Goal: Task Accomplishment & Management: Use online tool/utility

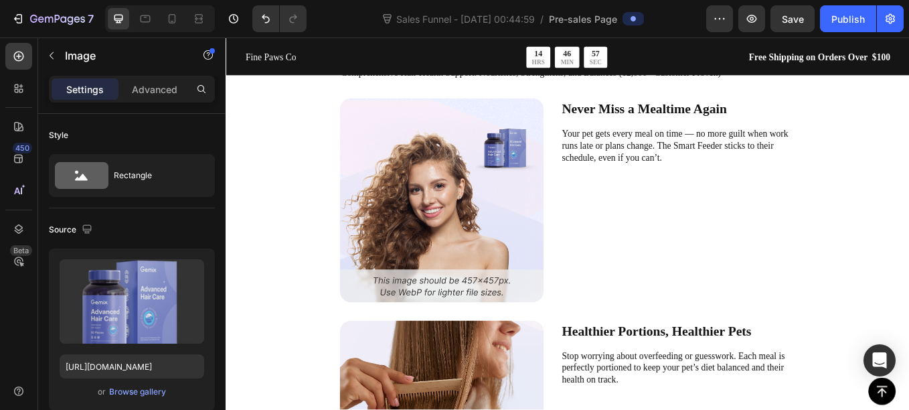
scroll to position [2727, 0]
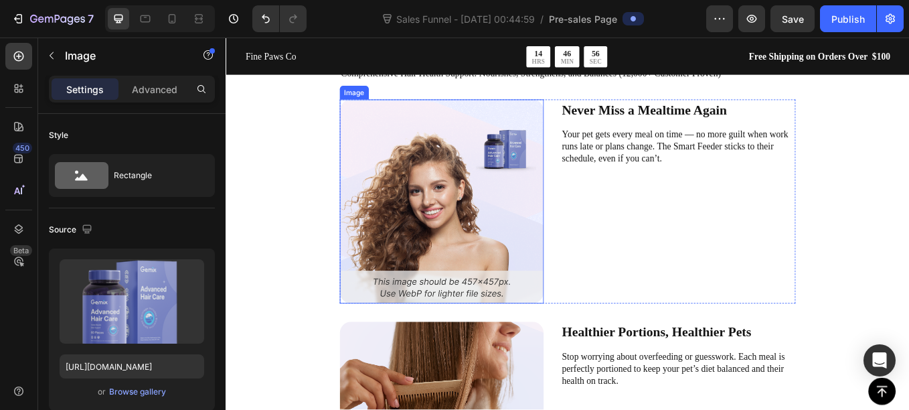
click at [520, 256] on img at bounding box center [480, 230] width 240 height 240
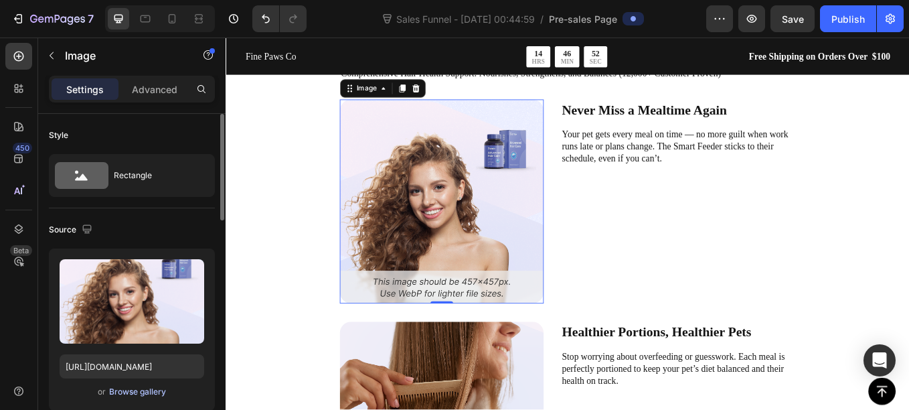
click at [135, 388] on div "Browse gallery" at bounding box center [137, 392] width 57 height 12
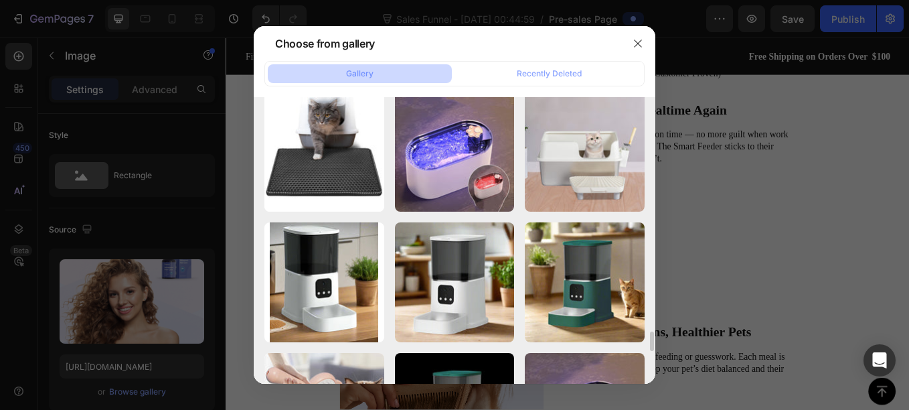
scroll to position [3407, 0]
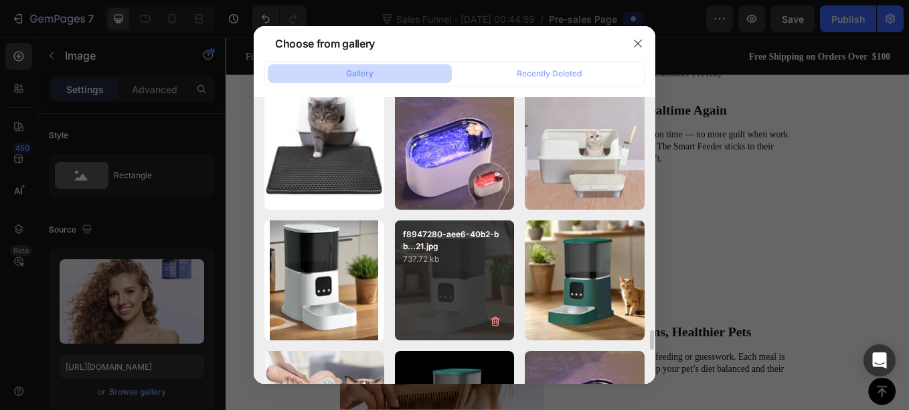
click at [424, 303] on div "f8947280-aee6-40b2-bb...21.jpg 737.72 kb" at bounding box center [455, 280] width 120 height 120
type input "[URL][DOMAIN_NAME]"
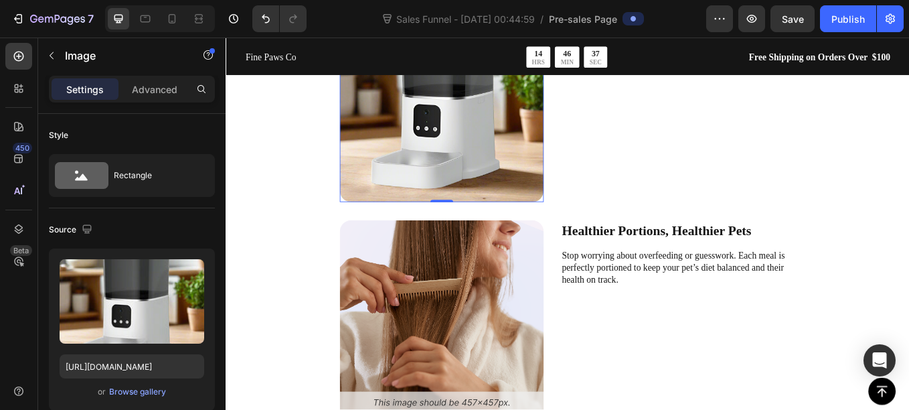
scroll to position [2847, 0]
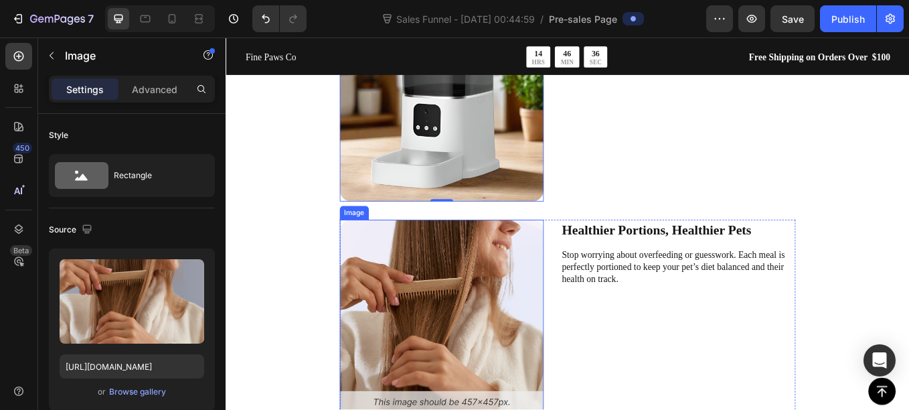
click at [439, 343] on img at bounding box center [480, 372] width 240 height 240
click at [132, 388] on div "Browse gallery" at bounding box center [137, 392] width 57 height 12
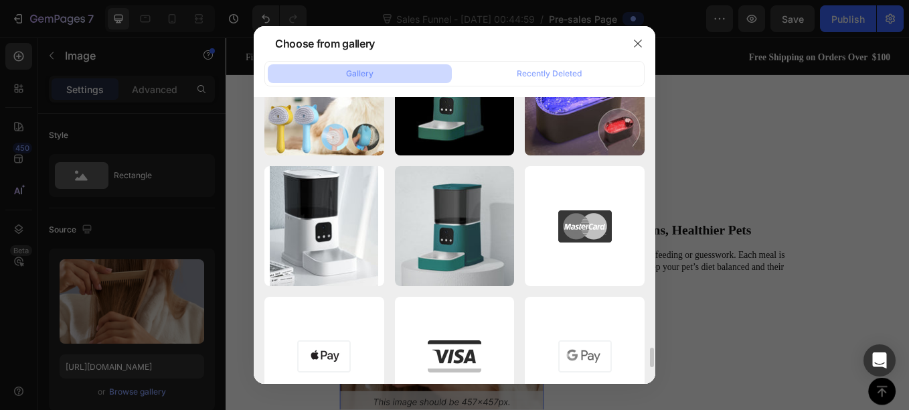
scroll to position [3772, 0]
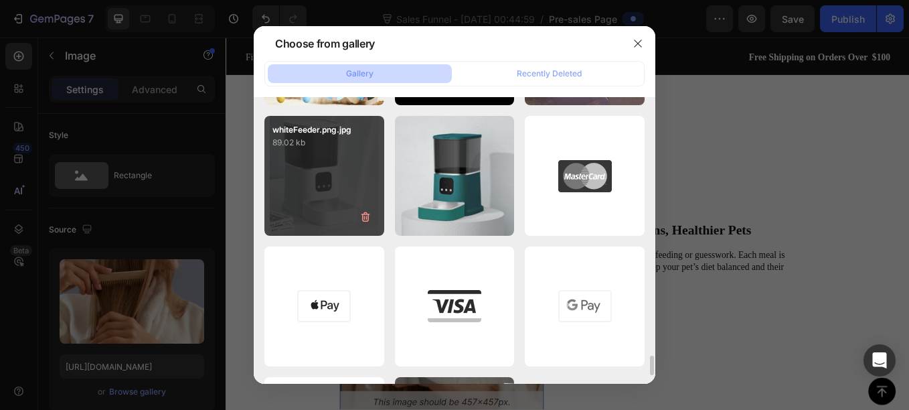
click at [339, 214] on div "whiteFeeder.png.jpg 89.02 kb" at bounding box center [324, 176] width 120 height 120
type input "[URL][DOMAIN_NAME]"
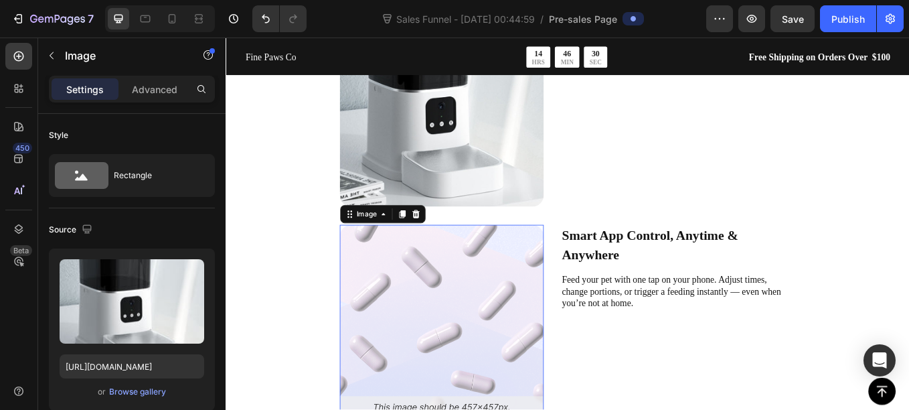
click at [433, 351] on img at bounding box center [480, 378] width 240 height 240
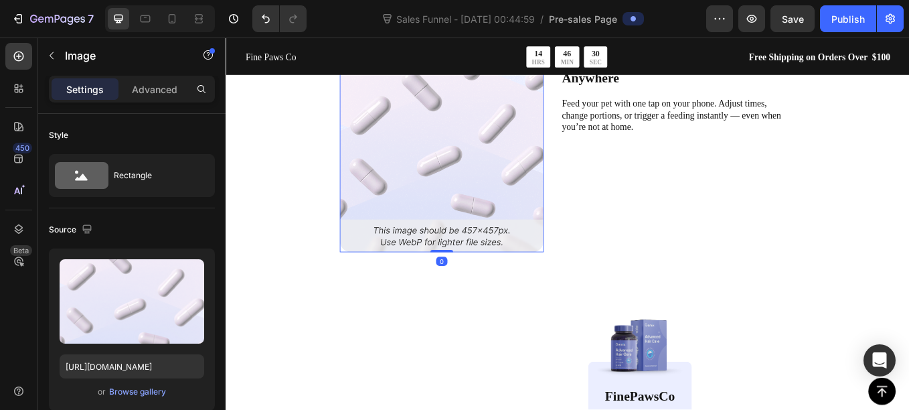
scroll to position [3310, 0]
click at [142, 390] on div "Browse gallery" at bounding box center [137, 392] width 57 height 12
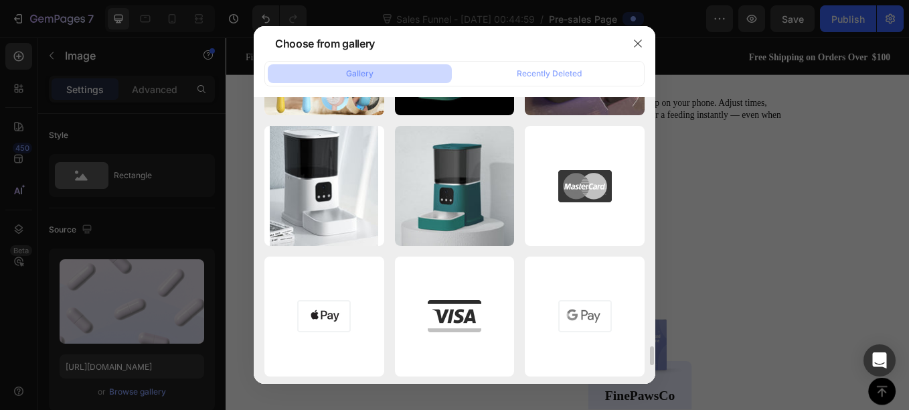
scroll to position [3761, 0]
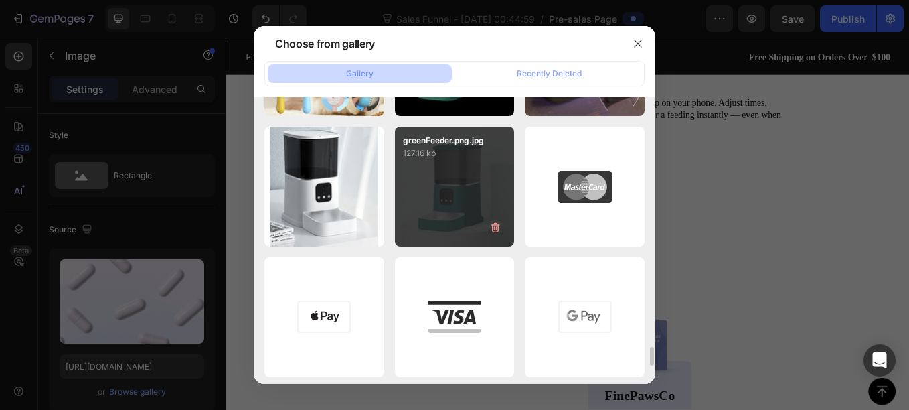
click at [451, 190] on div "greenFeeder.png.jpg 127.16 kb" at bounding box center [455, 187] width 120 height 120
type input "[URL][DOMAIN_NAME]"
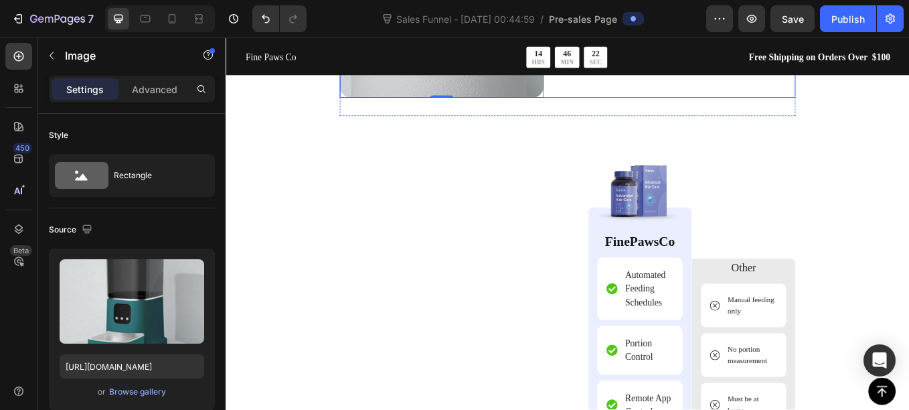
scroll to position [3495, 0]
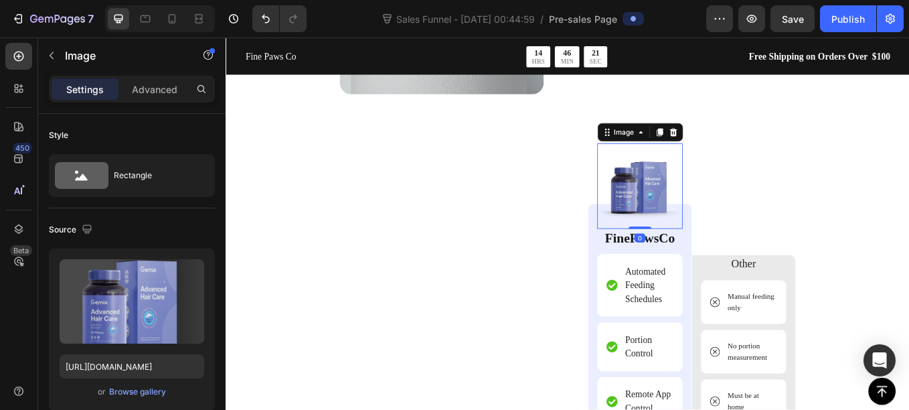
click at [708, 206] on img at bounding box center [712, 212] width 100 height 100
click at [122, 391] on div "Browse gallery" at bounding box center [137, 392] width 57 height 12
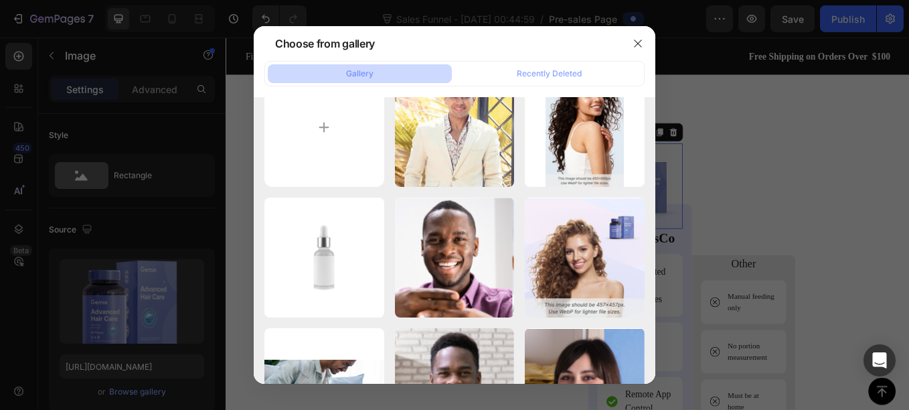
scroll to position [0, 0]
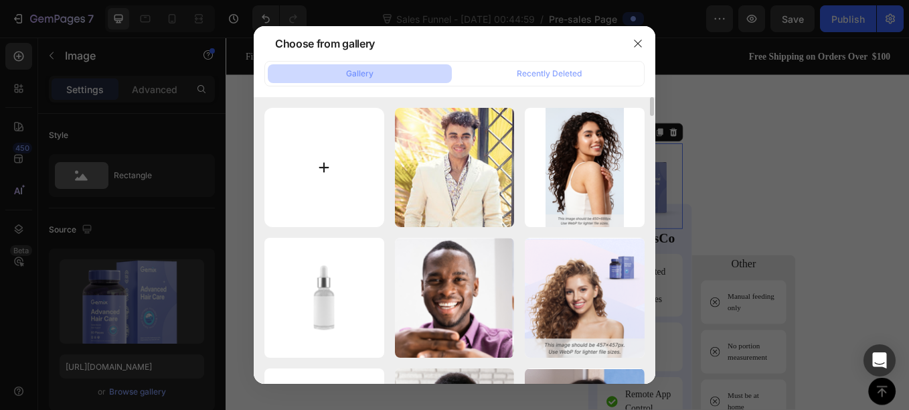
click at [313, 155] on input "file" at bounding box center [324, 168] width 120 height 120
type input "C:\fakepath\finePawsCoLogo (1).png"
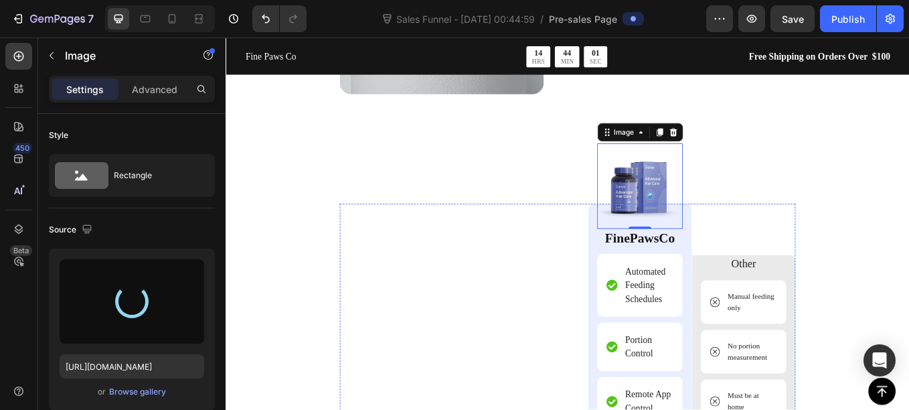
type input "[URL][DOMAIN_NAME]"
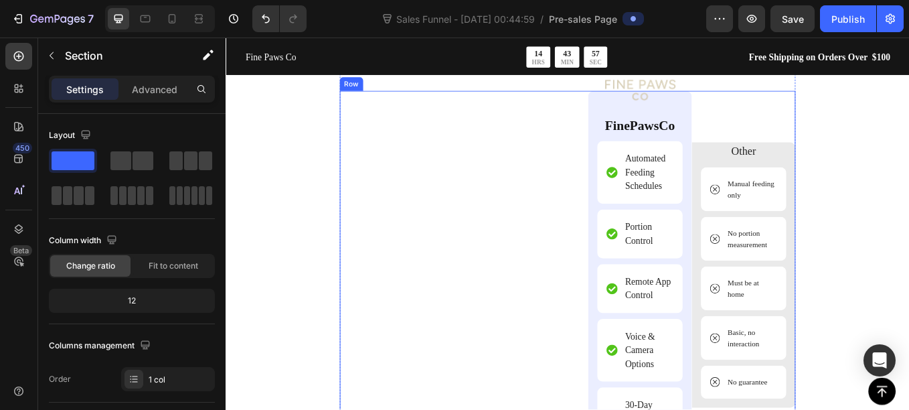
scroll to position [3630, 0]
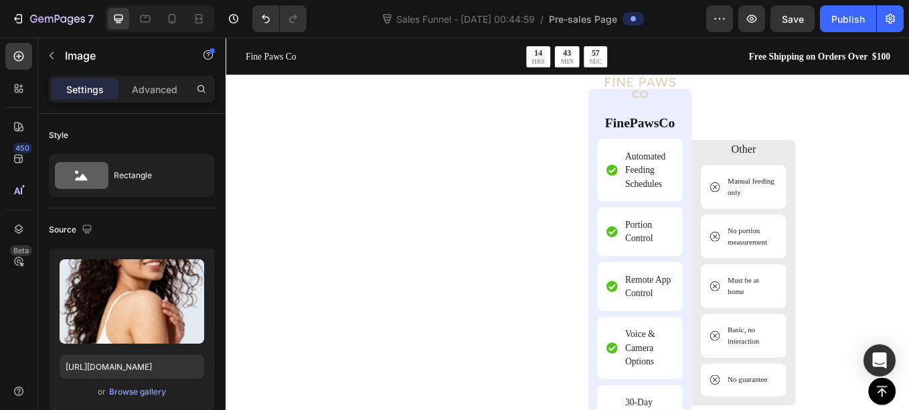
click at [121, 392] on div "Browse gallery" at bounding box center [137, 392] width 57 height 12
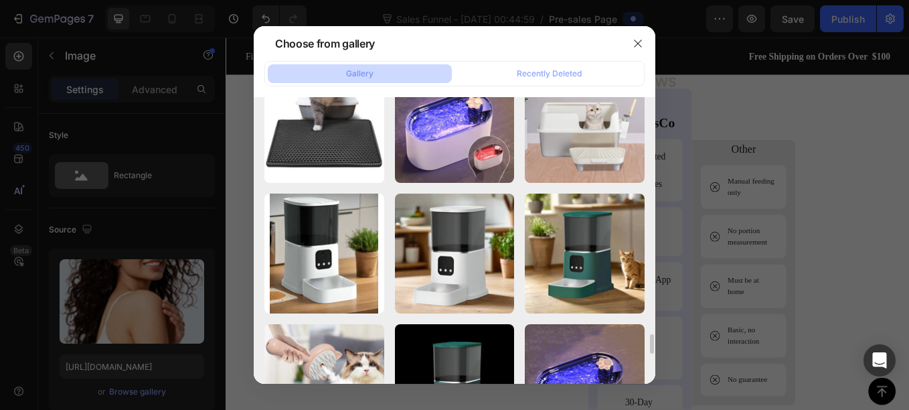
scroll to position [3433, 0]
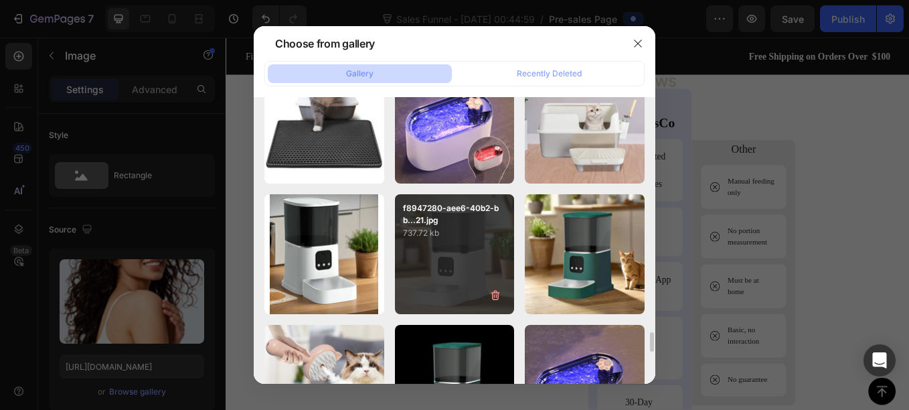
click at [449, 277] on div "f8947280-aee6-40b2-bb...21.jpg 737.72 kb" at bounding box center [455, 254] width 120 height 120
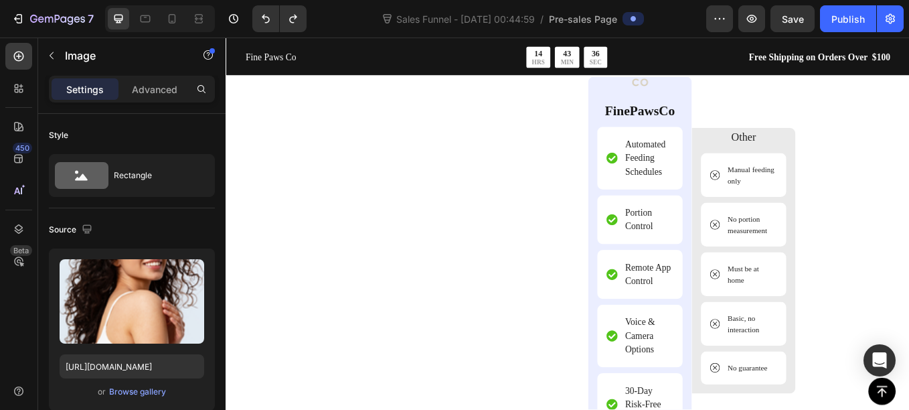
scroll to position [3645, 0]
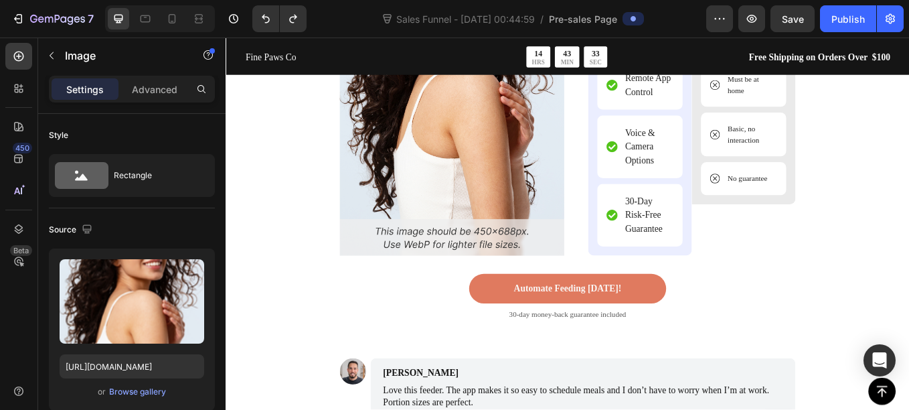
click at [465, 198] on img at bounding box center [492, 92] width 264 height 403
click at [125, 393] on div "Browse gallery" at bounding box center [137, 392] width 57 height 12
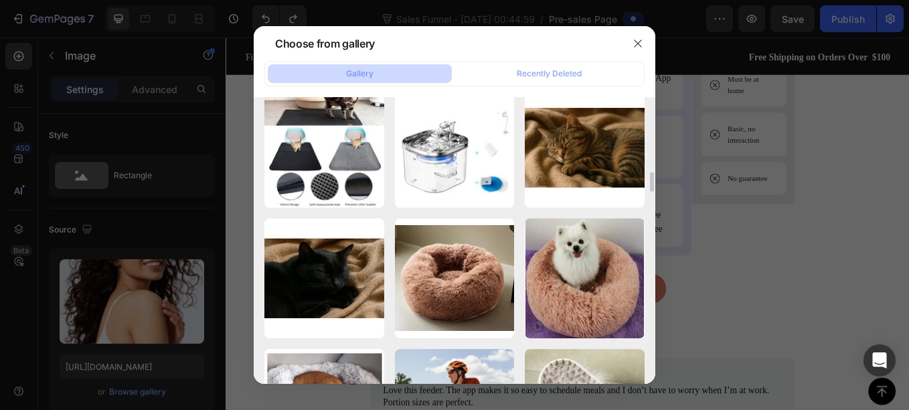
scroll to position [1065, 0]
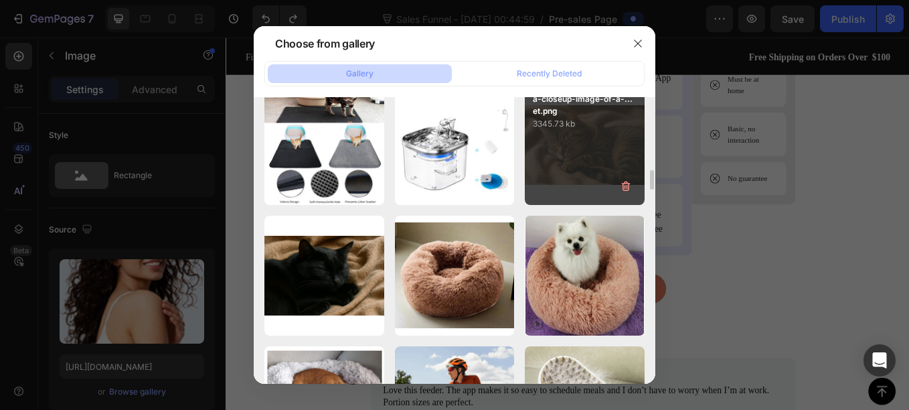
click at [563, 116] on p "a-closeup-image-of-a-...et.png" at bounding box center [585, 105] width 104 height 24
type input "[URL][DOMAIN_NAME]"
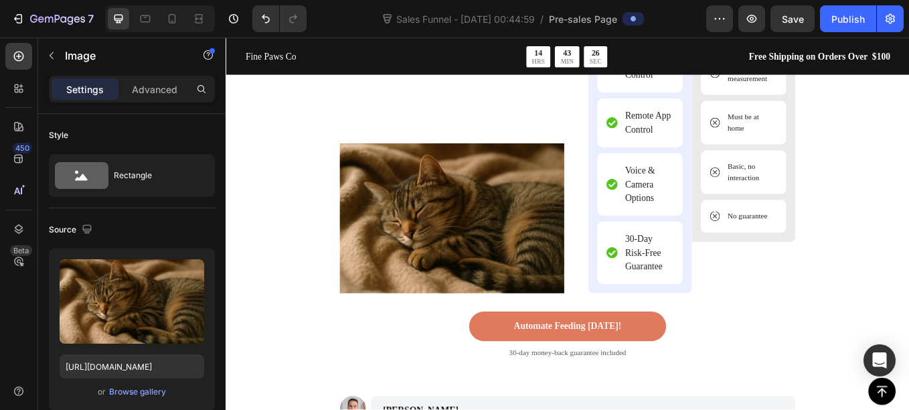
scroll to position [3823, 0]
click at [543, 244] on img at bounding box center [492, 249] width 264 height 176
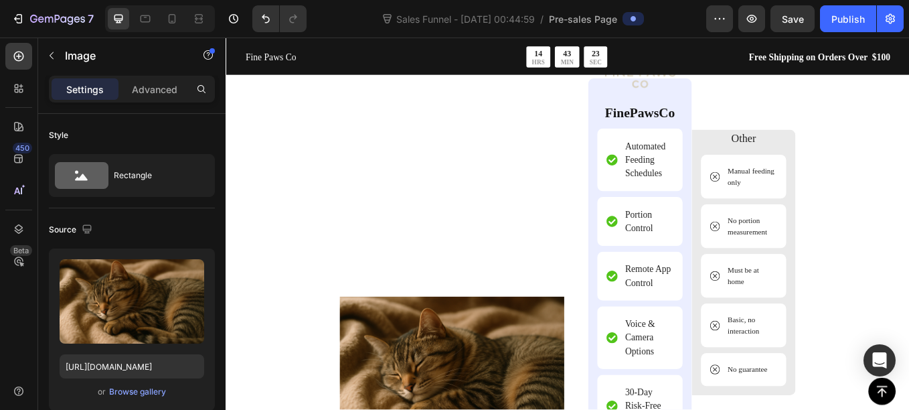
scroll to position [3643, 0]
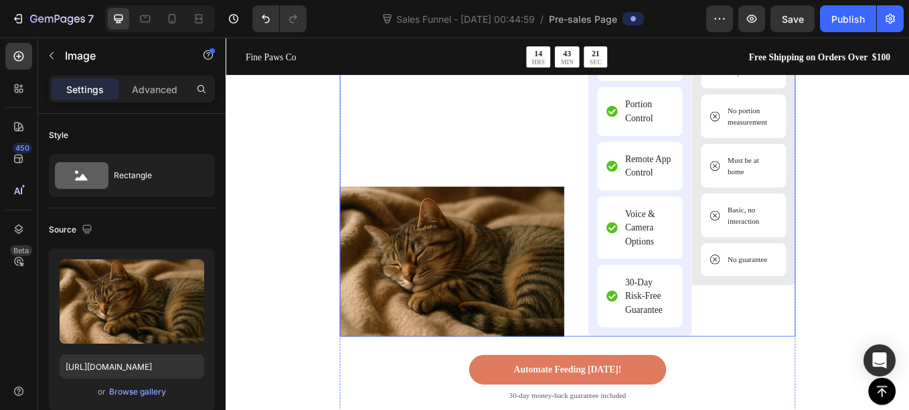
scroll to position [3783, 0]
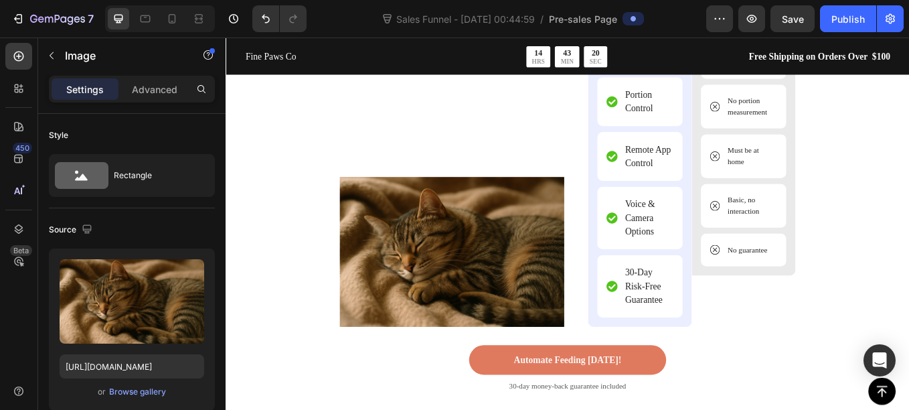
click at [418, 254] on img at bounding box center [492, 290] width 264 height 176
click at [404, 331] on img at bounding box center [492, 290] width 264 height 176
click at [544, 272] on img at bounding box center [492, 290] width 264 height 176
click at [640, 271] on div "Image FinePawsCo Text Block Automated Feeding Schedules Item List Portion Contr…" at bounding box center [763, 161] width 264 height 433
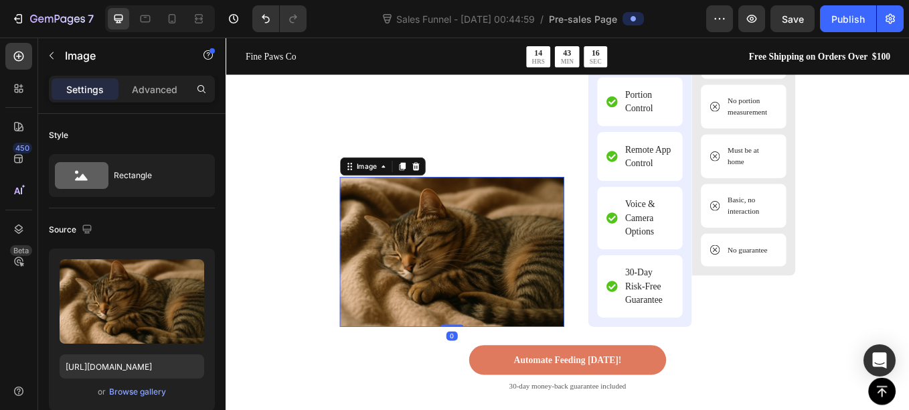
click at [606, 262] on img at bounding box center [492, 290] width 264 height 176
click at [447, 193] on icon at bounding box center [448, 188] width 11 height 11
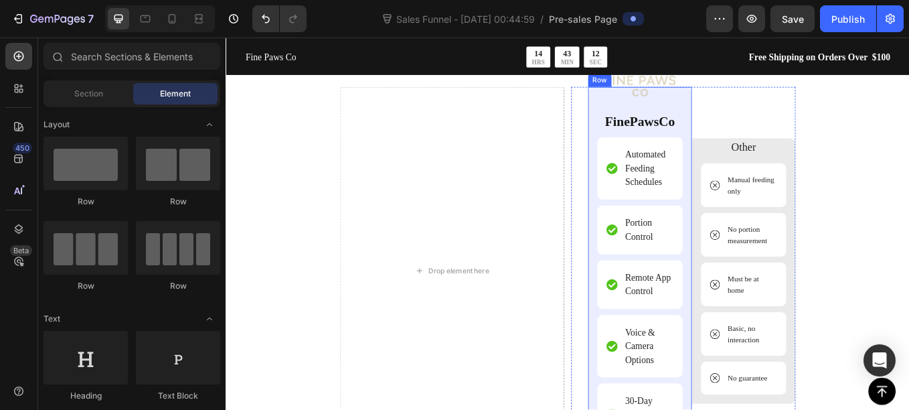
scroll to position [3557, 0]
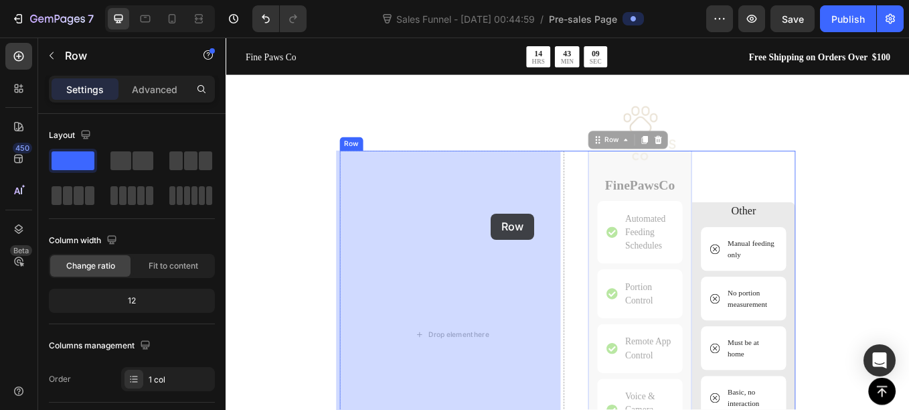
drag, startPoint x: 757, startPoint y: 200, endPoint x: 538, endPoint y: 244, distance: 224.0
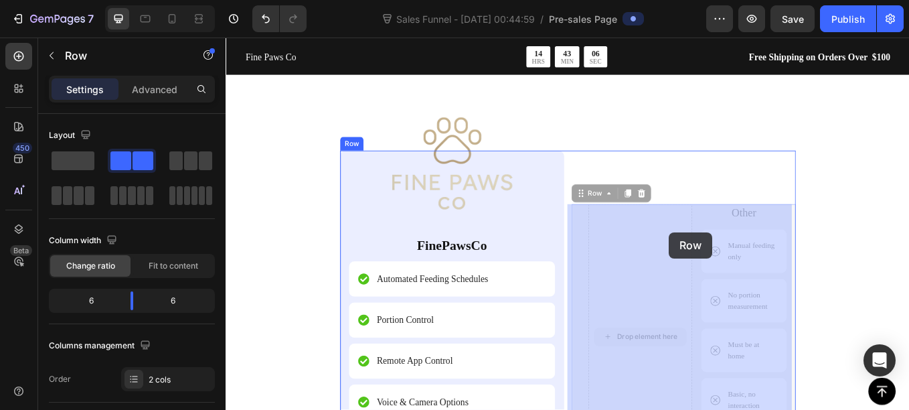
drag, startPoint x: 740, startPoint y: 273, endPoint x: 732, endPoint y: 271, distance: 8.3
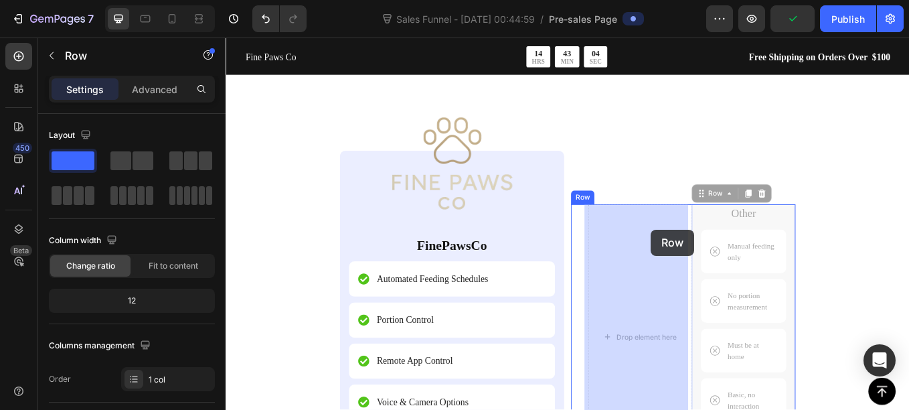
drag, startPoint x: 775, startPoint y: 252, endPoint x: 710, endPoint y: 266, distance: 67.2
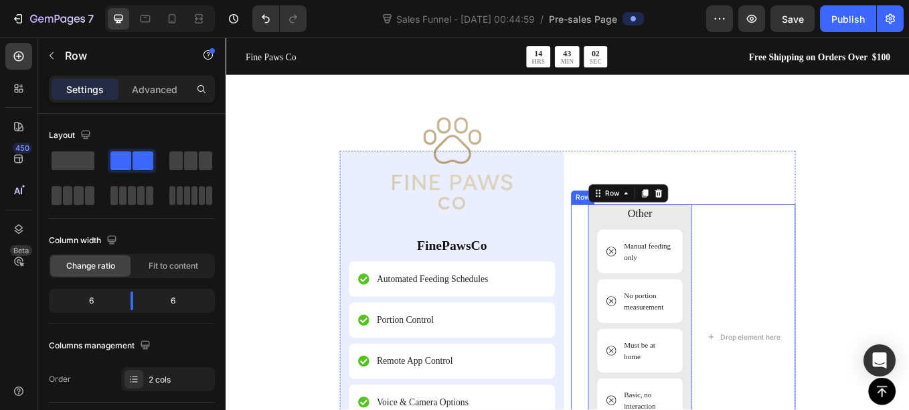
click at [639, 279] on div "Other Text Block Manual feeding only Item List No portion measurement Item List…" at bounding box center [763, 390] width 264 height 312
click at [67, 163] on span at bounding box center [73, 160] width 43 height 19
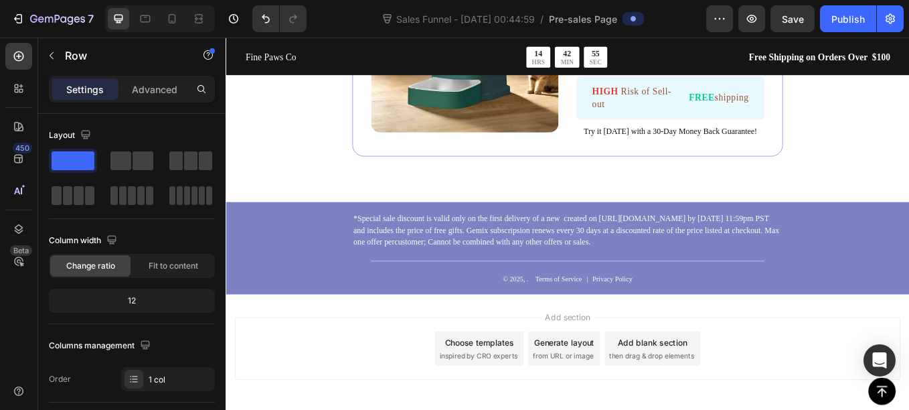
scroll to position [4816, 0]
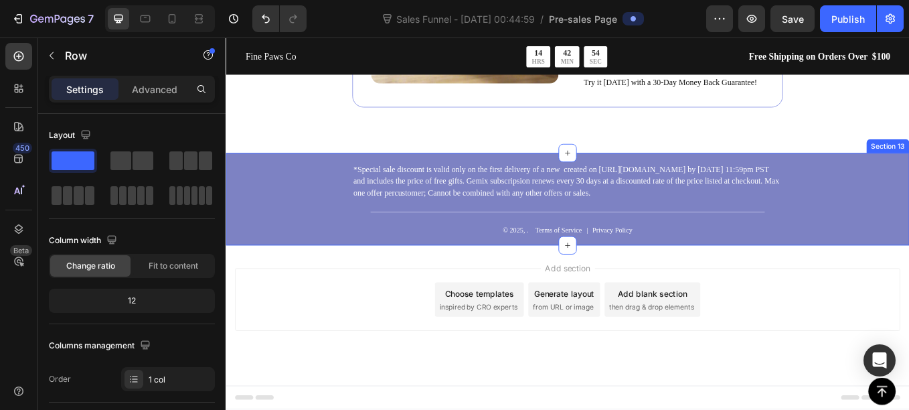
click at [234, 247] on div "*Special sale discount is valid only on the first delivery of a new created on …" at bounding box center [627, 227] width 803 height 108
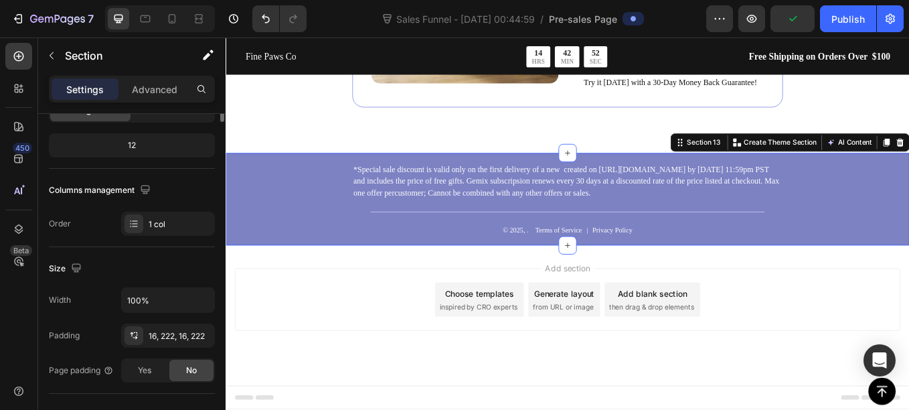
scroll to position [0, 0]
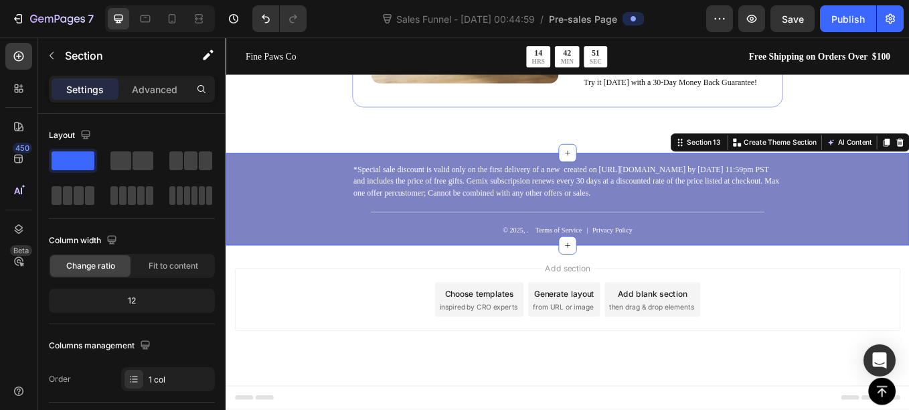
click at [249, 266] on div "*Special sale discount is valid only on the first delivery of a new created on …" at bounding box center [627, 227] width 803 height 108
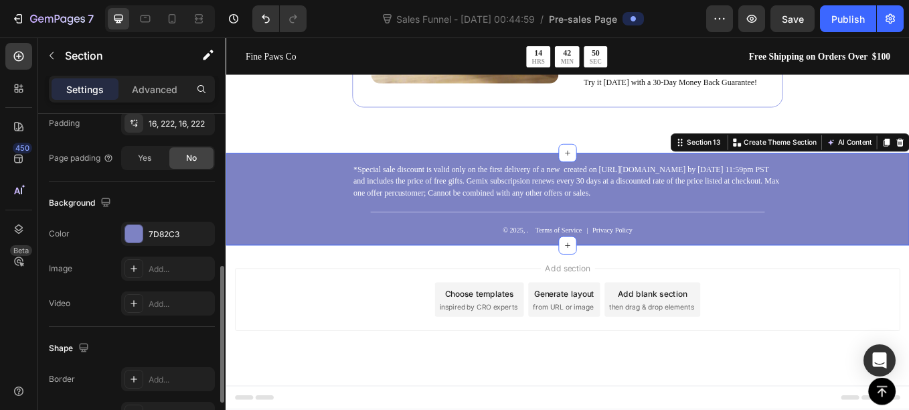
scroll to position [369, 0]
click at [139, 232] on div at bounding box center [133, 232] width 17 height 17
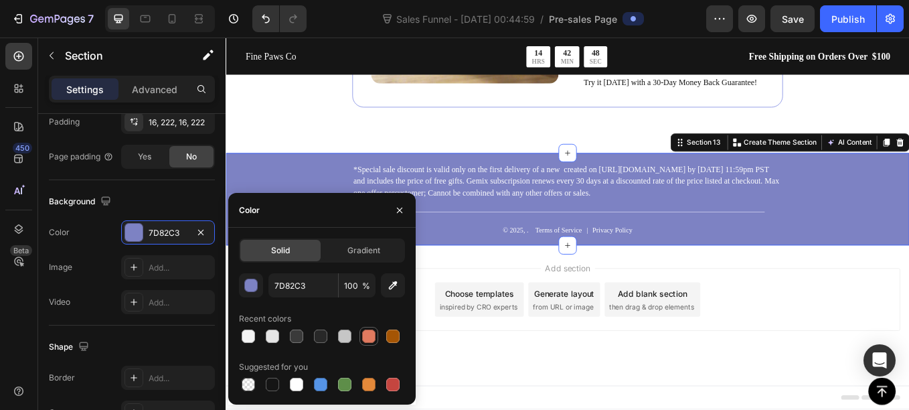
click at [368, 335] on div at bounding box center [368, 335] width 13 height 13
type input "E07A5F"
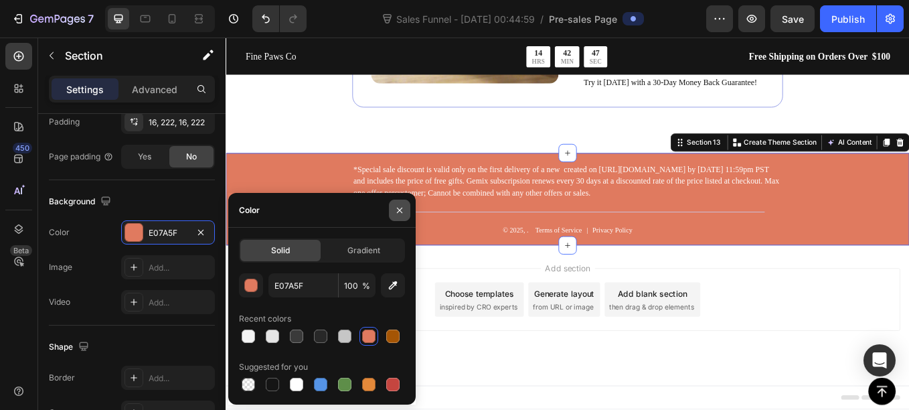
click at [398, 216] on button "button" at bounding box center [399, 210] width 21 height 21
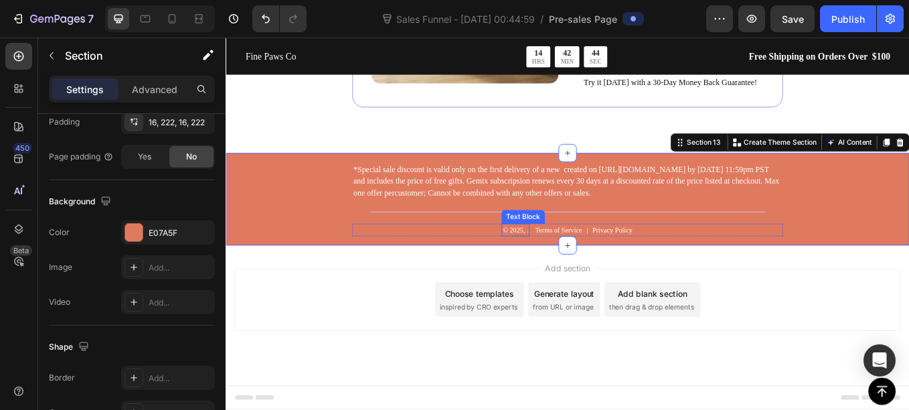
click at [573, 264] on p "© 2025, ." at bounding box center [566, 264] width 30 height 12
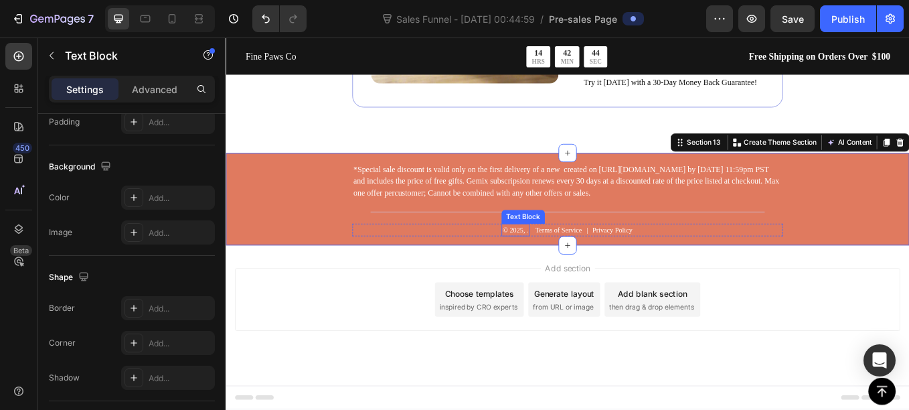
scroll to position [0, 0]
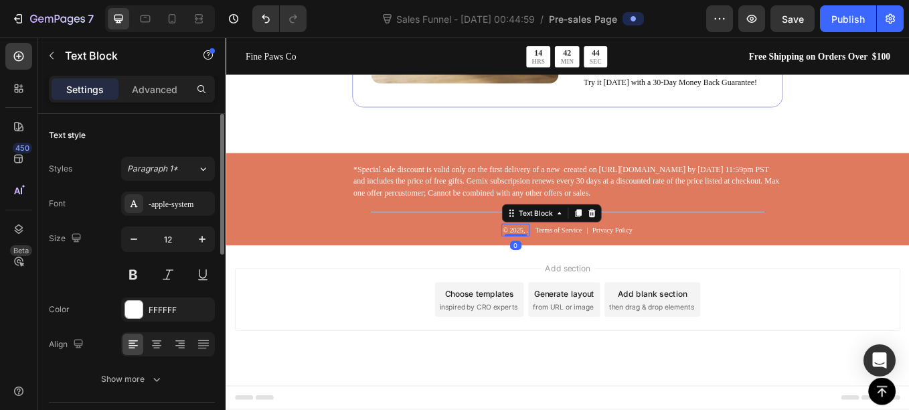
click at [573, 264] on p "© 2025, ." at bounding box center [566, 264] width 30 height 12
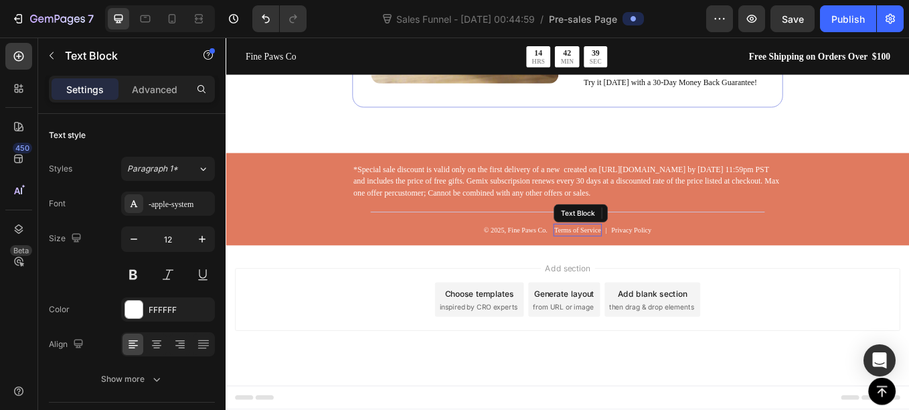
click at [628, 264] on p "Terms of Service" at bounding box center [639, 264] width 55 height 12
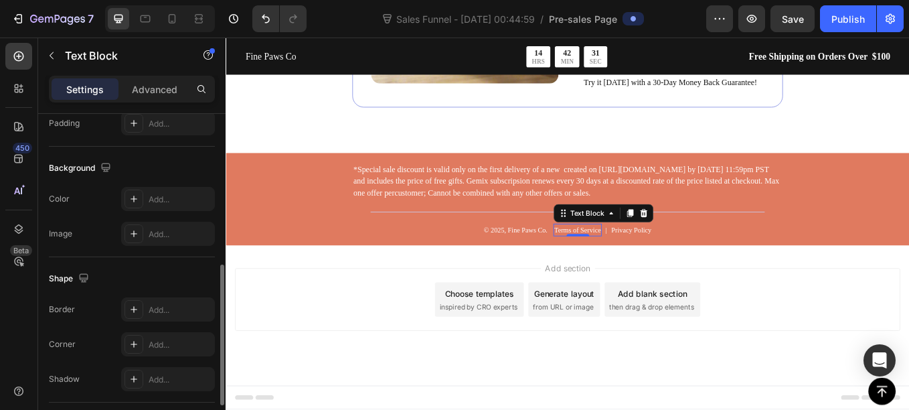
scroll to position [459, 0]
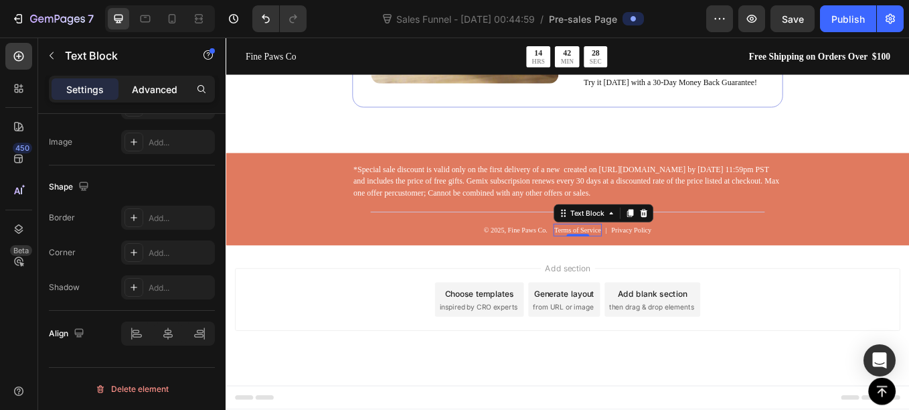
click at [157, 94] on p "Advanced" at bounding box center [155, 89] width 46 height 14
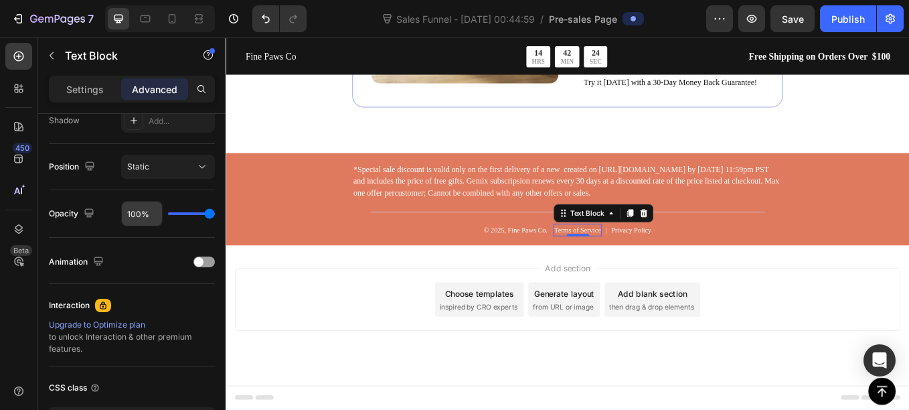
scroll to position [559, 0]
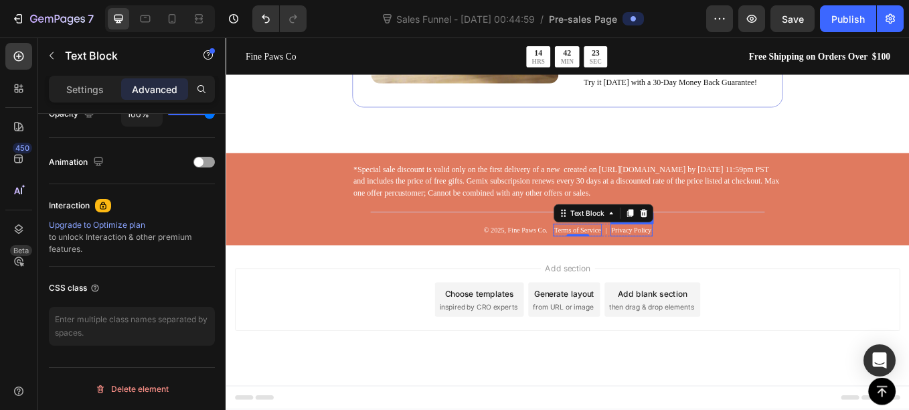
click at [684, 261] on p "Privacy Policy" at bounding box center [702, 264] width 47 height 12
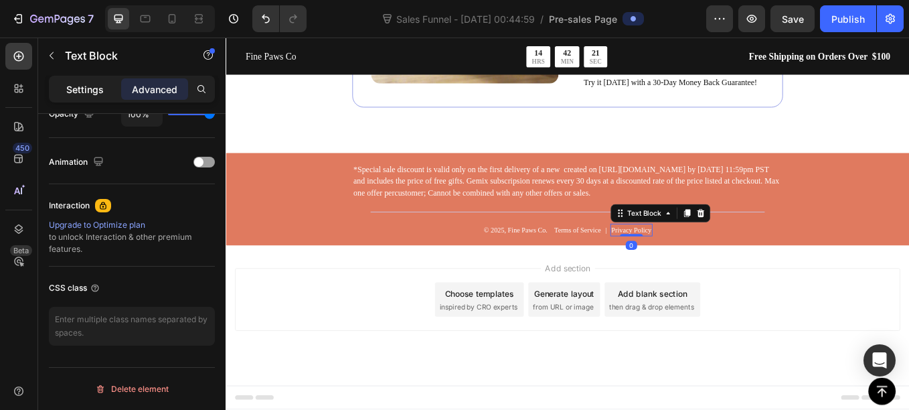
click at [84, 95] on p "Settings" at bounding box center [84, 89] width 37 height 14
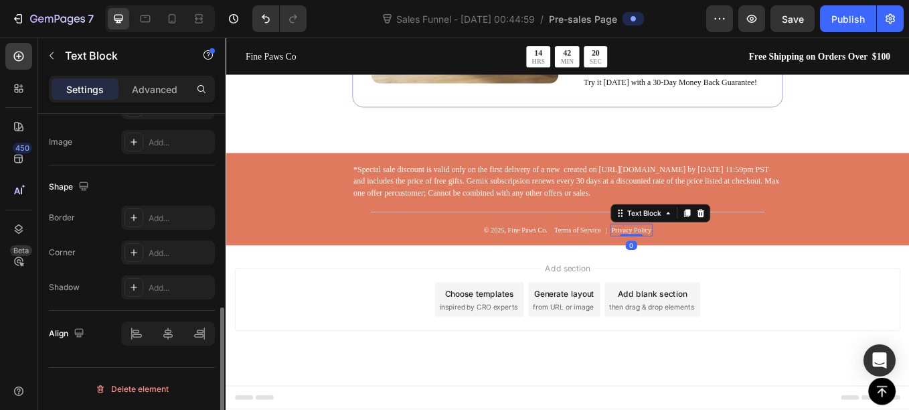
scroll to position [459, 0]
click at [635, 260] on p "Terms of Service" at bounding box center [639, 264] width 55 height 12
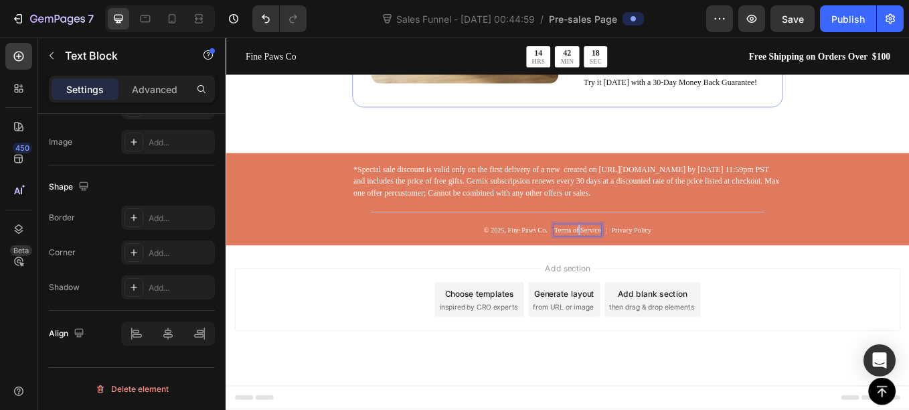
click at [635, 260] on p "Terms of Service" at bounding box center [639, 264] width 55 height 12
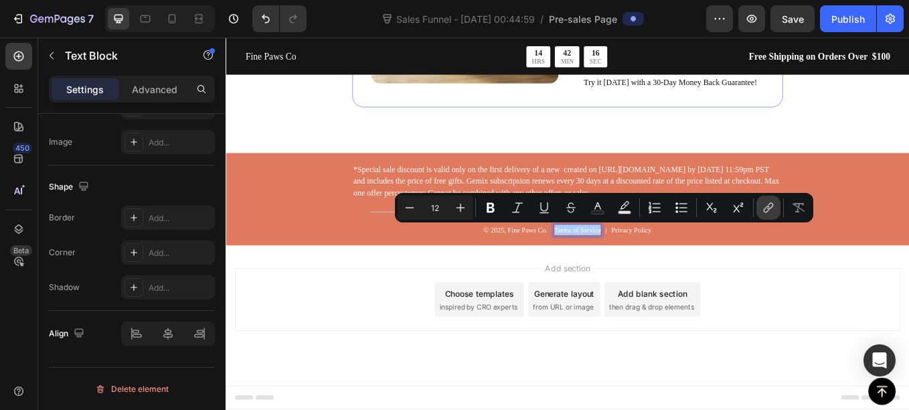
click at [761, 210] on button "link" at bounding box center [769, 208] width 24 height 24
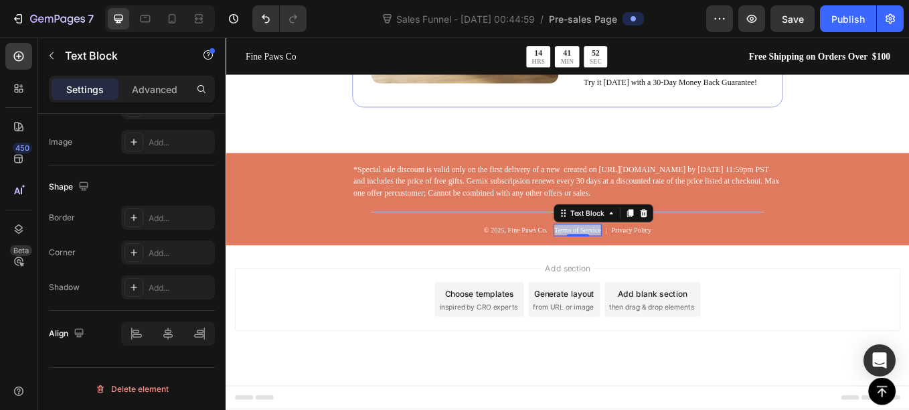
click at [631, 263] on p "Terms of Service" at bounding box center [639, 264] width 55 height 12
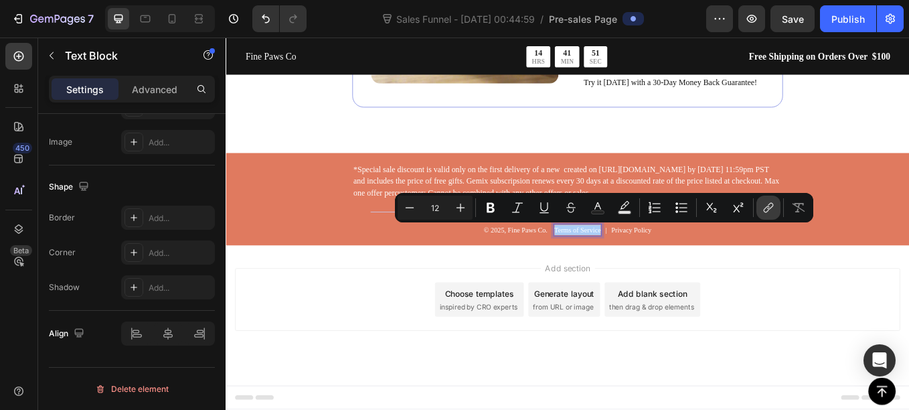
click at [765, 208] on icon "Editor contextual toolbar" at bounding box center [768, 207] width 13 height 13
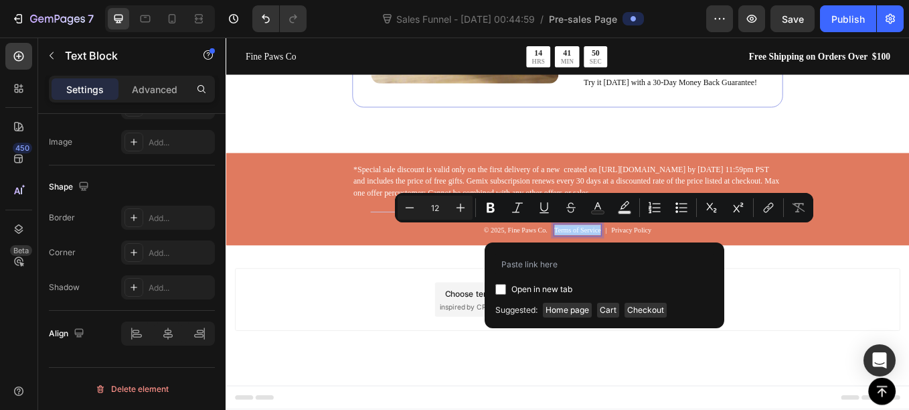
type input "[URL][DOMAIN_NAME]"
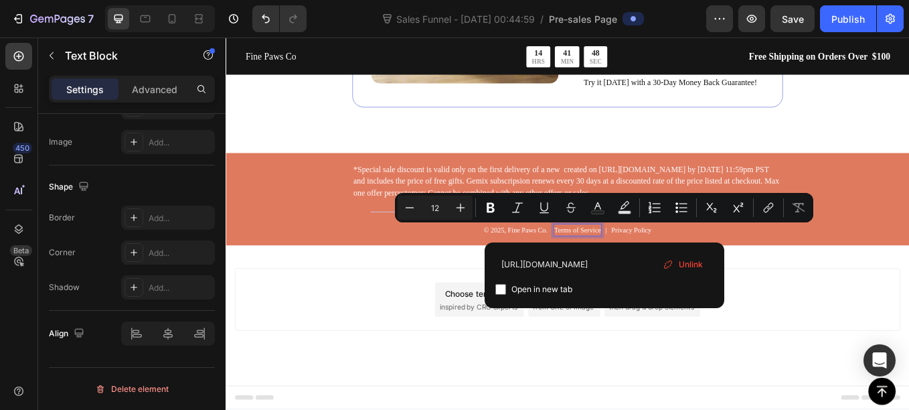
click at [652, 409] on div "Add section Choose templates inspired by CRO experts Generate layout from URL o…" at bounding box center [627, 364] width 803 height 165
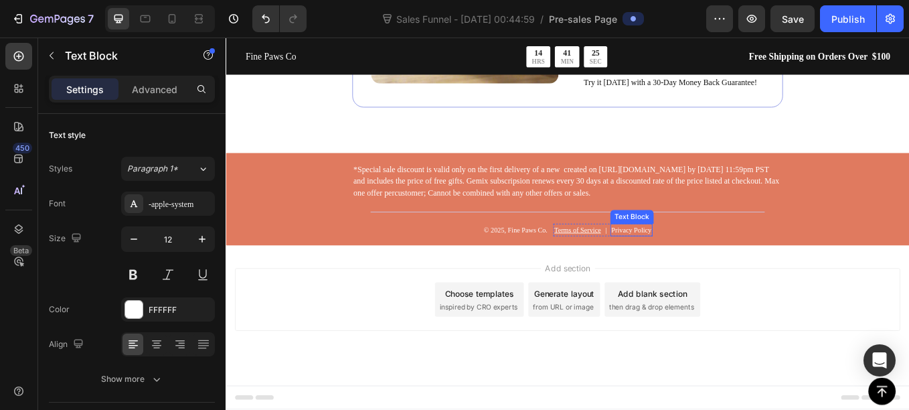
click at [687, 263] on p "Privacy Policy" at bounding box center [702, 264] width 47 height 12
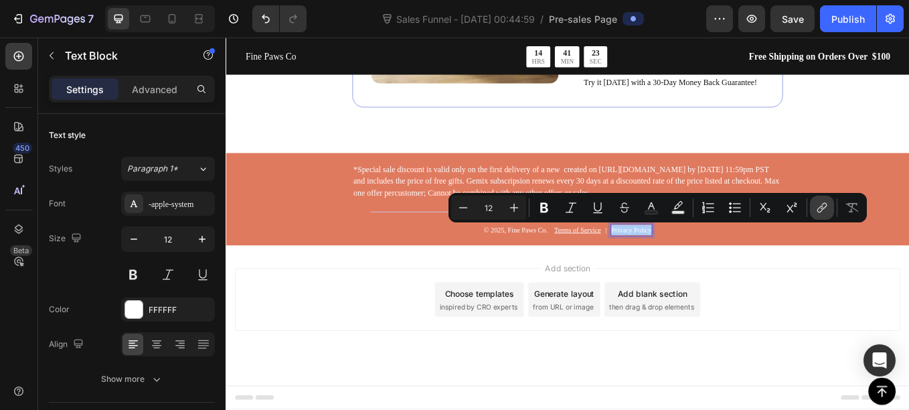
click at [817, 204] on icon "Editor contextual toolbar" at bounding box center [822, 207] width 13 height 13
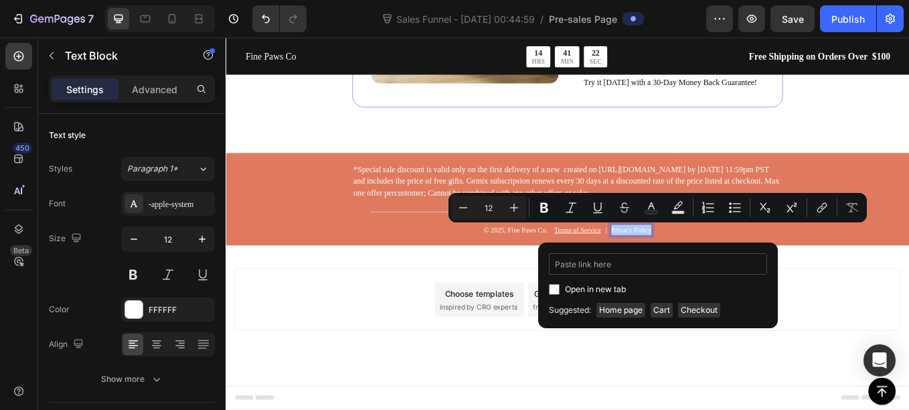
type input "[URL][DOMAIN_NAME]"
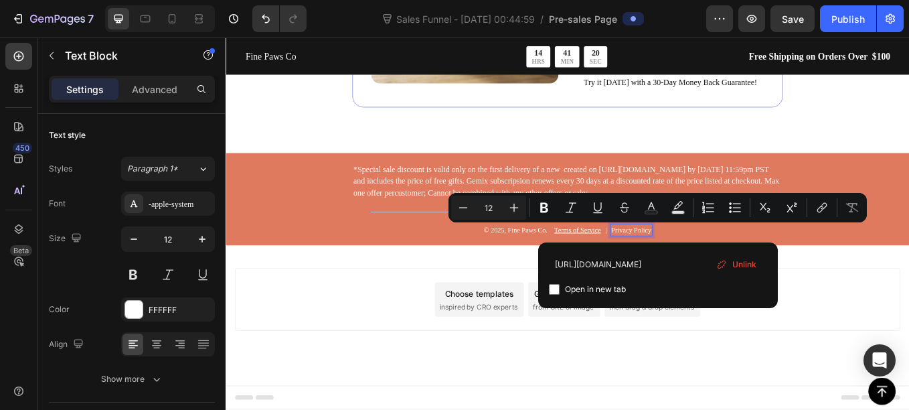
click at [686, 392] on div "Add section Choose templates inspired by CRO experts Generate layout from URL o…" at bounding box center [627, 364] width 803 height 165
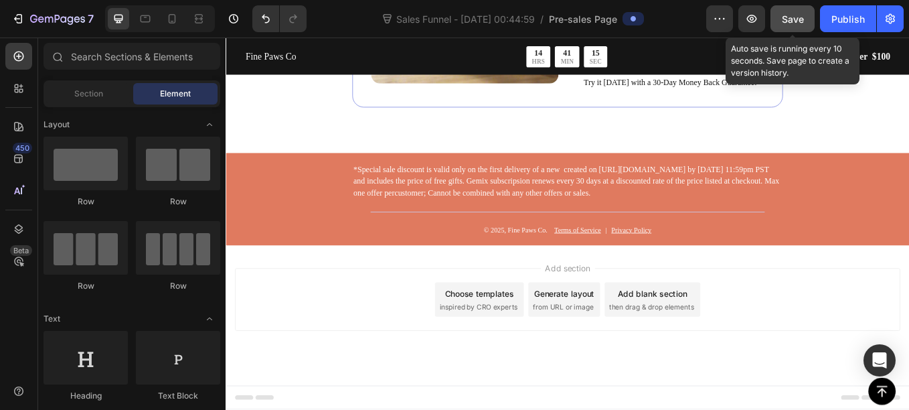
click at [786, 27] on button "Save" at bounding box center [793, 18] width 44 height 27
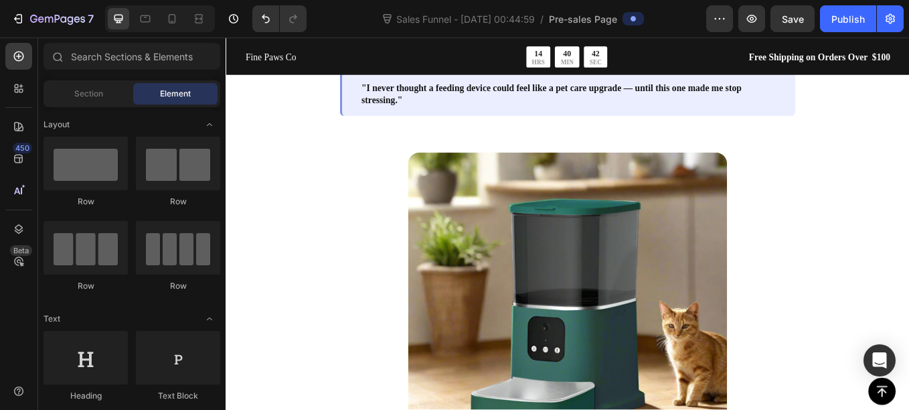
scroll to position [0, 0]
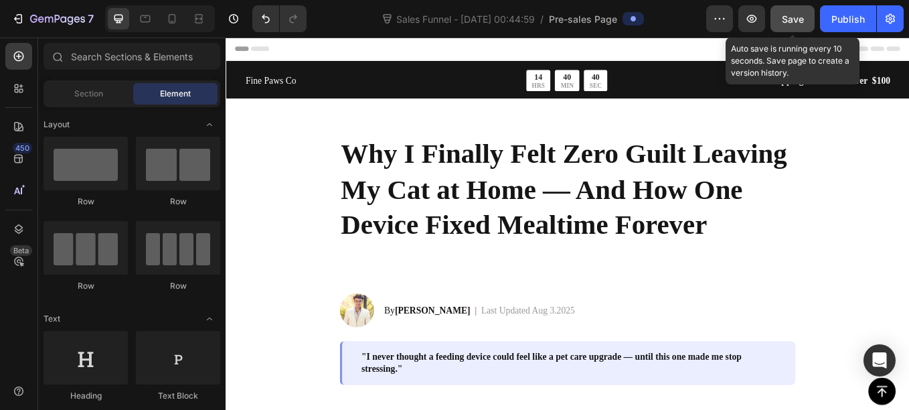
click at [799, 18] on span "Save" at bounding box center [793, 18] width 22 height 11
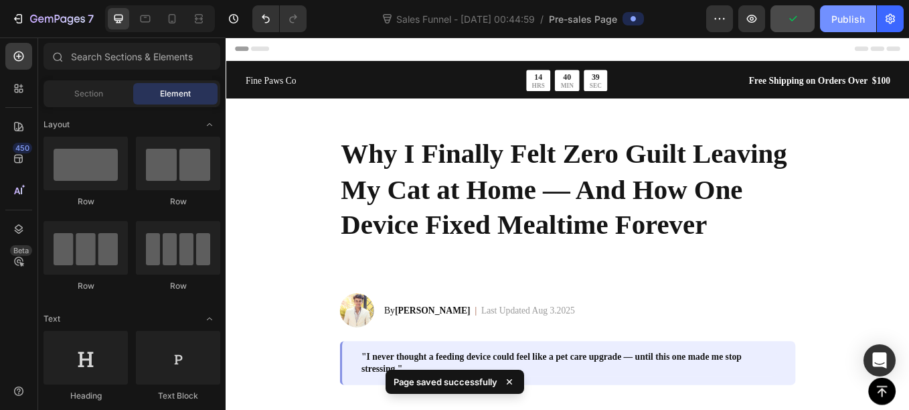
click at [834, 17] on div "Publish" at bounding box center [848, 19] width 33 height 14
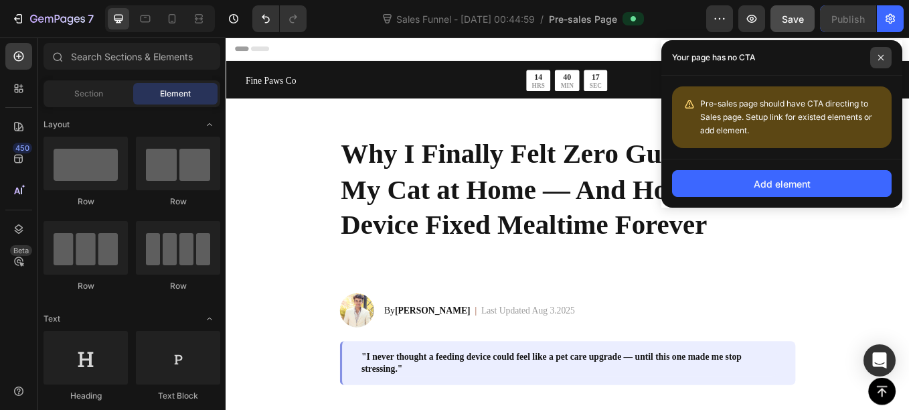
click at [886, 52] on span at bounding box center [880, 57] width 21 height 21
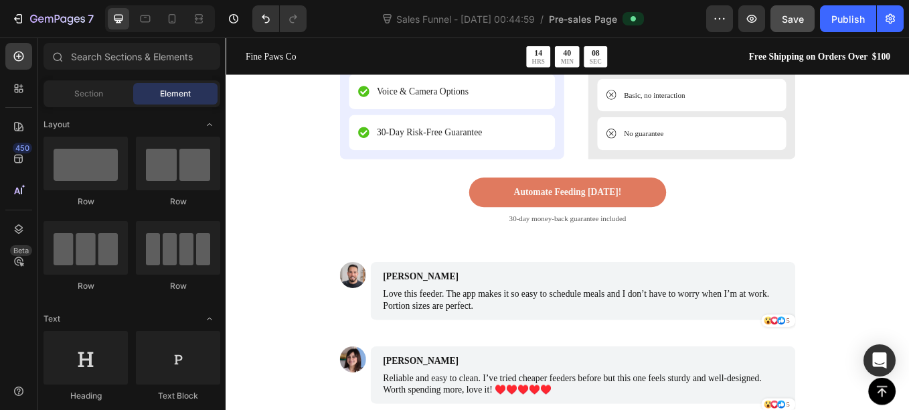
scroll to position [3923, 0]
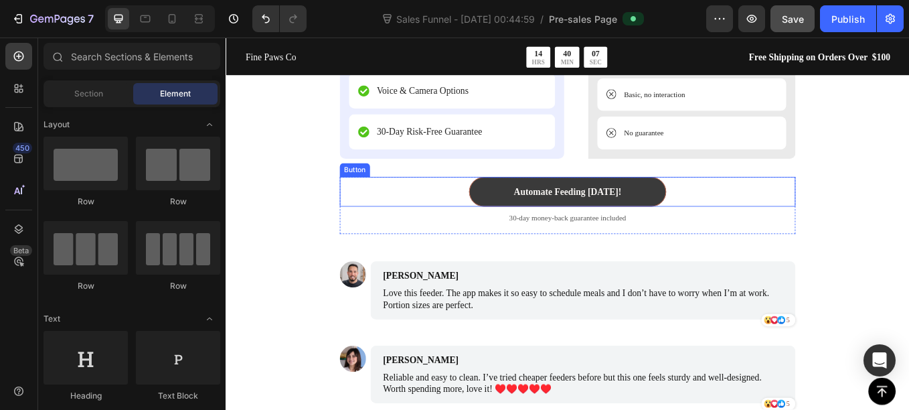
click at [698, 228] on link "Automate Feeding [DATE]!" at bounding box center [627, 219] width 231 height 35
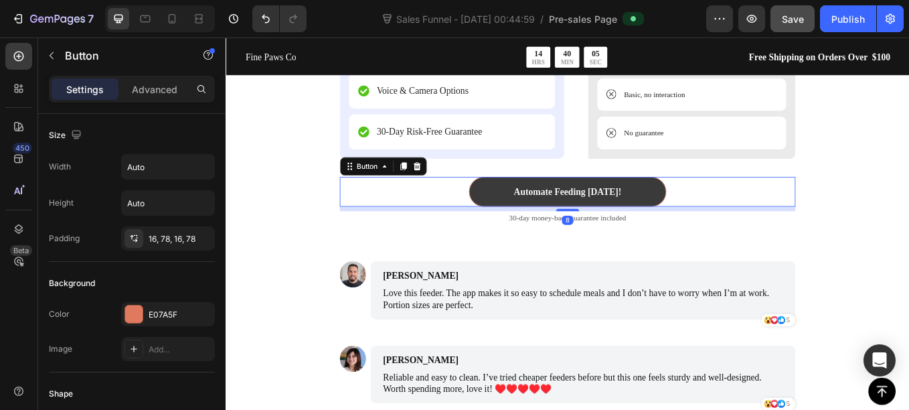
click at [531, 220] on link "Automate Feeding [DATE]!" at bounding box center [627, 219] width 231 height 35
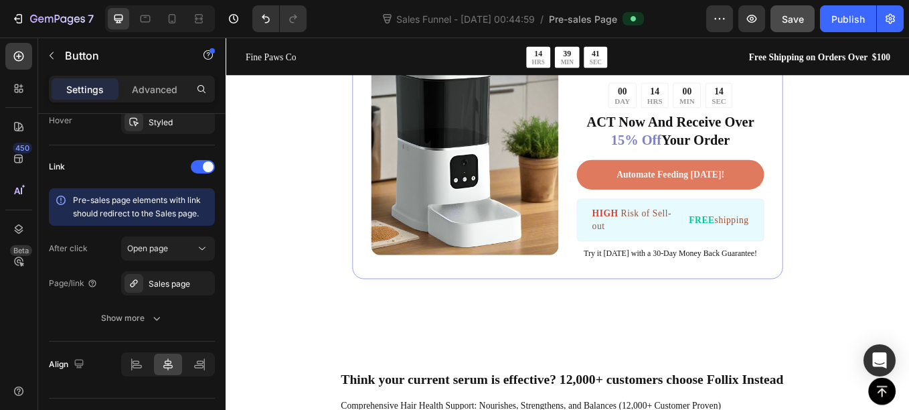
scroll to position [2329, 0]
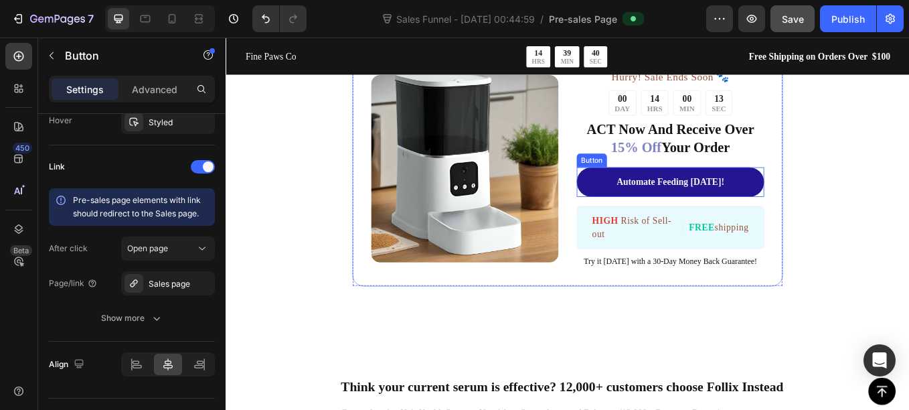
click at [655, 218] on link "Automate Feeding [DATE]!" at bounding box center [748, 207] width 220 height 35
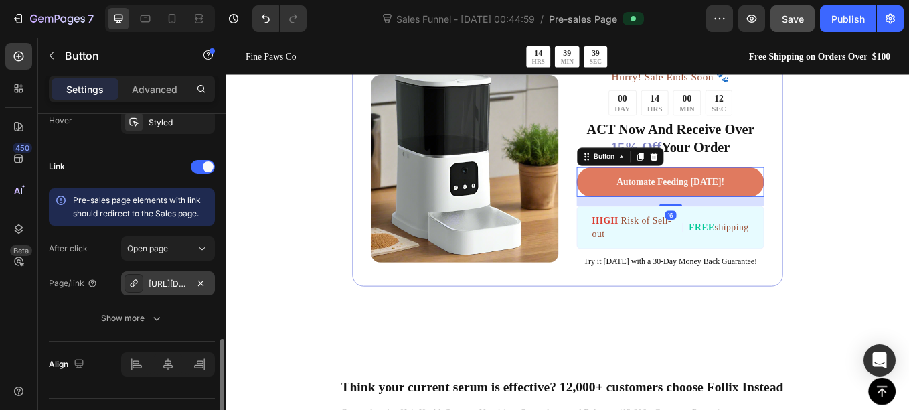
click at [180, 287] on div "[URL][DOMAIN_NAME]" at bounding box center [168, 284] width 39 height 12
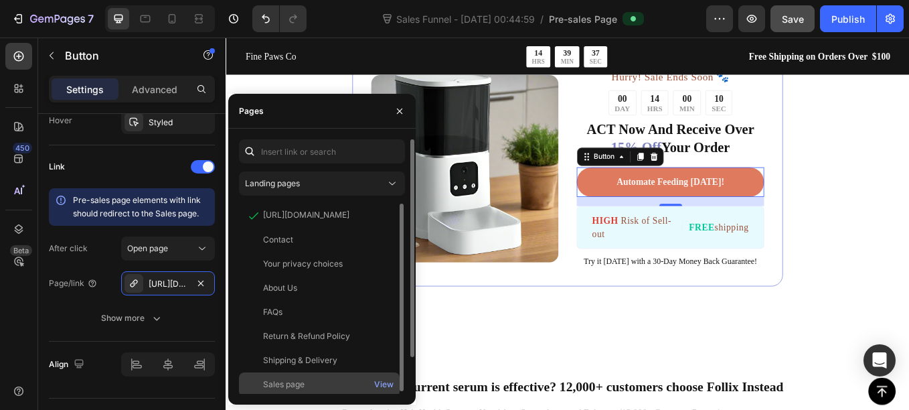
click at [279, 378] on div "Sales page" at bounding box center [284, 384] width 42 height 12
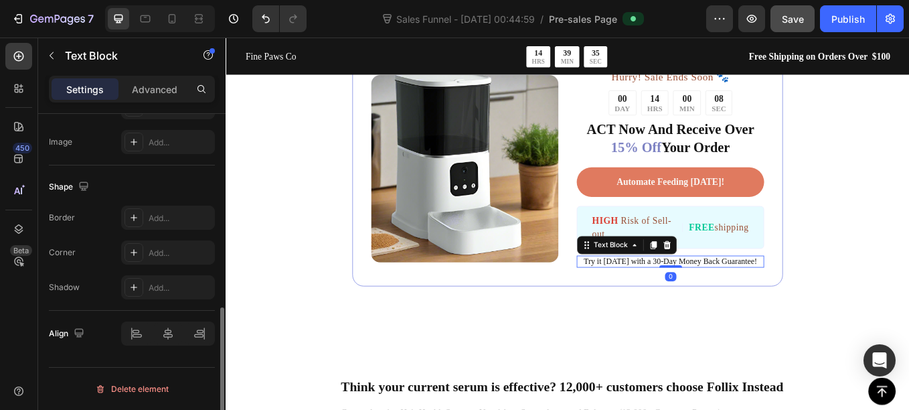
click at [694, 296] on span "Try it [DATE] with a 30-Day Money Back Guarantee!" at bounding box center [748, 300] width 204 height 10
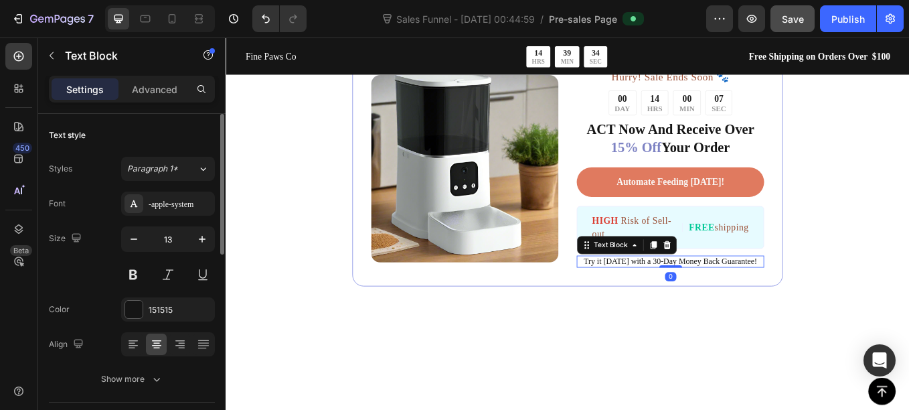
scroll to position [2159, 0]
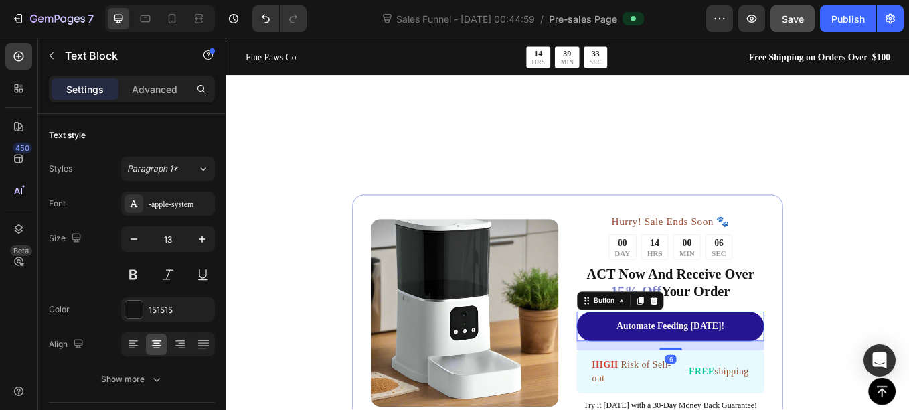
click at [655, 371] on link "Automate Feeding [DATE]!" at bounding box center [748, 377] width 220 height 35
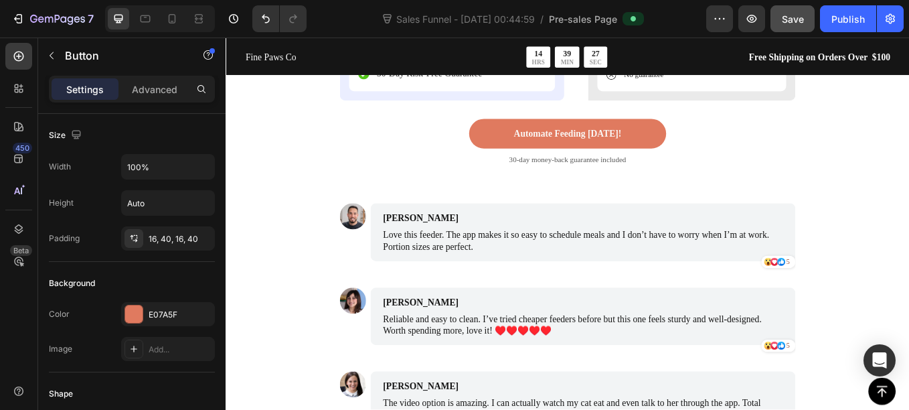
scroll to position [3992, 0]
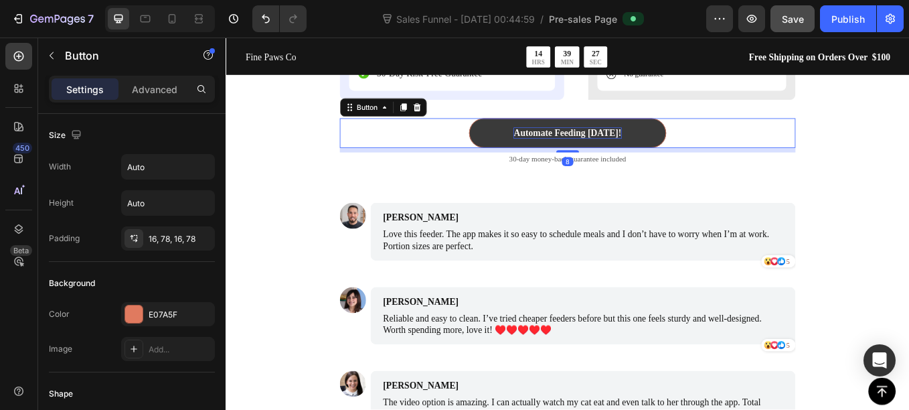
click at [606, 151] on p "Automate Feeding [DATE]!" at bounding box center [627, 150] width 127 height 14
click at [534, 144] on link "Automate Feeding [DATE]!" at bounding box center [627, 150] width 231 height 35
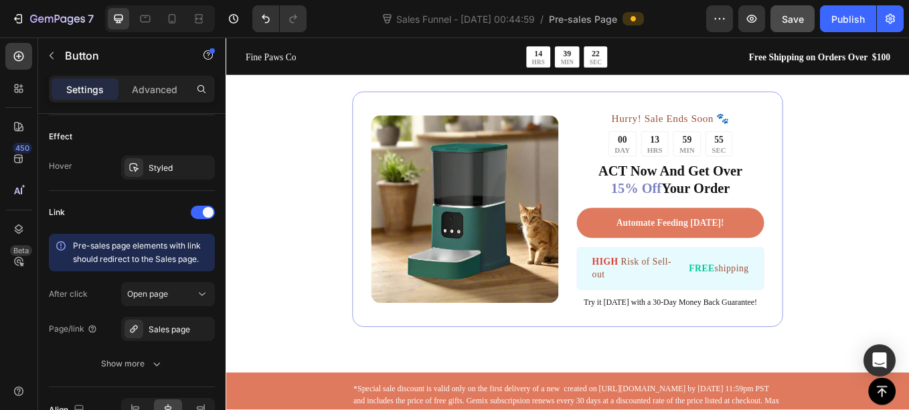
scroll to position [4537, 0]
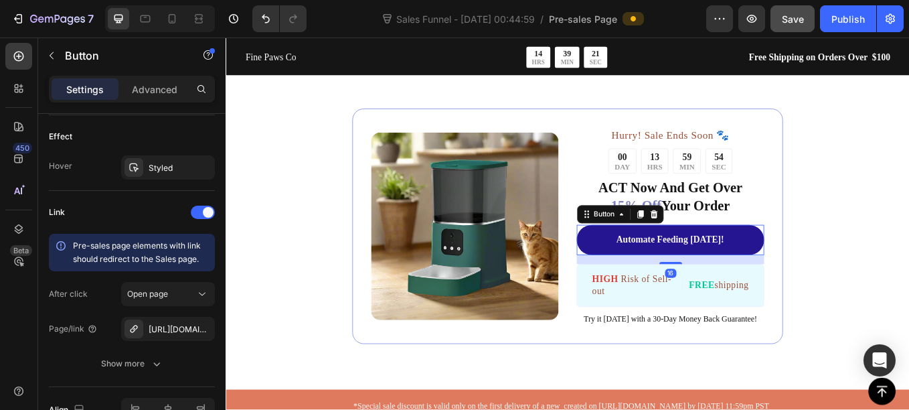
click at [653, 268] on link "Automate Feeding [DATE]!" at bounding box center [748, 275] width 220 height 35
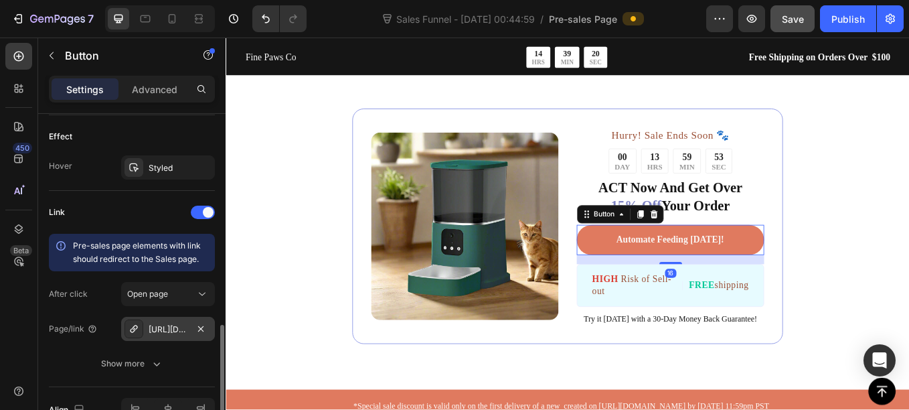
click at [165, 323] on div "[URL][DOMAIN_NAME]" at bounding box center [168, 329] width 39 height 12
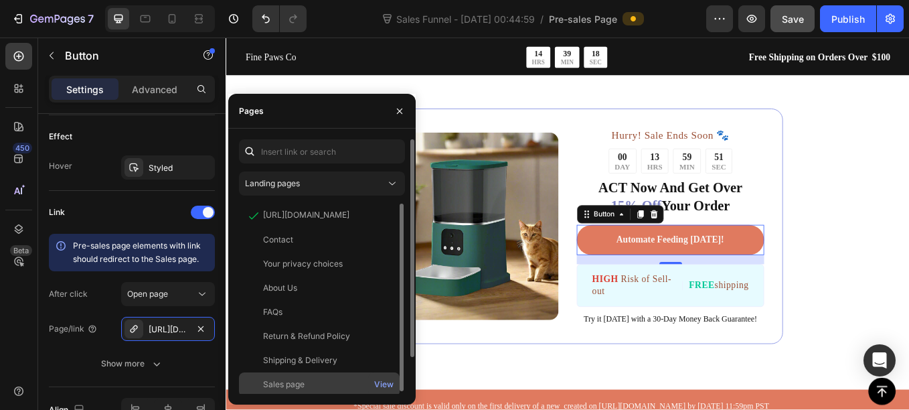
click at [278, 375] on div "Sales page View" at bounding box center [319, 384] width 161 height 24
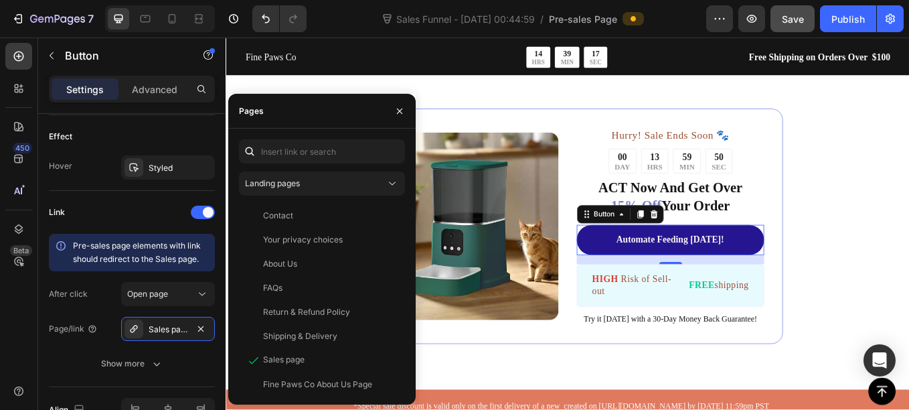
click at [641, 276] on link "Automate Feeding [DATE]!" at bounding box center [748, 275] width 220 height 35
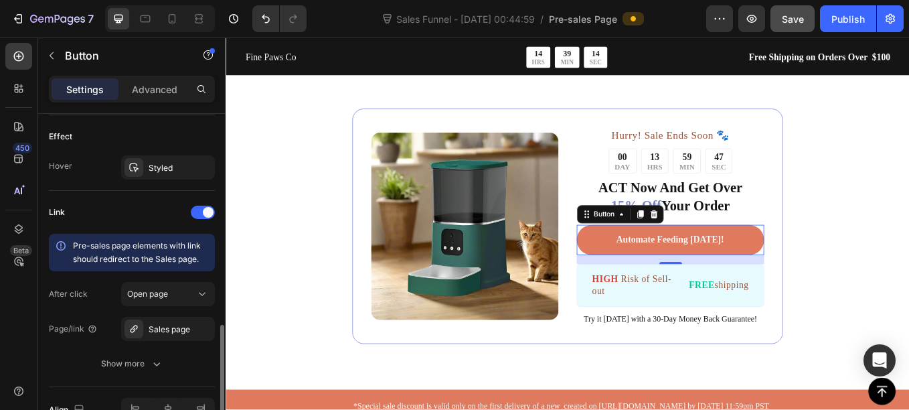
scroll to position [779, 0]
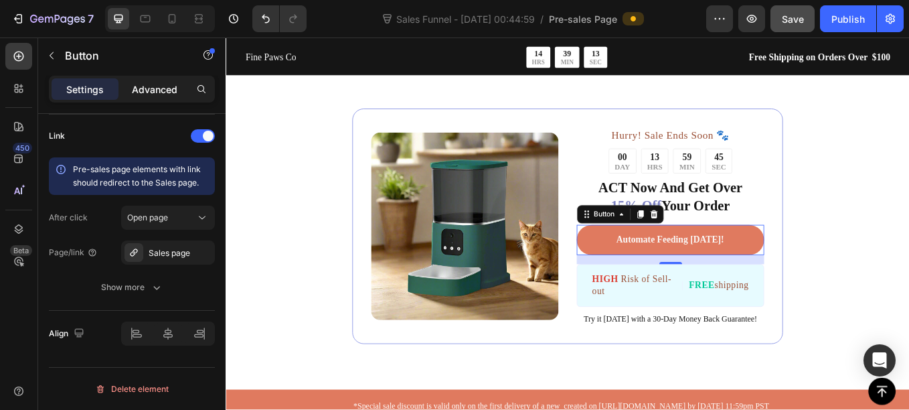
click at [147, 86] on p "Advanced" at bounding box center [155, 89] width 46 height 14
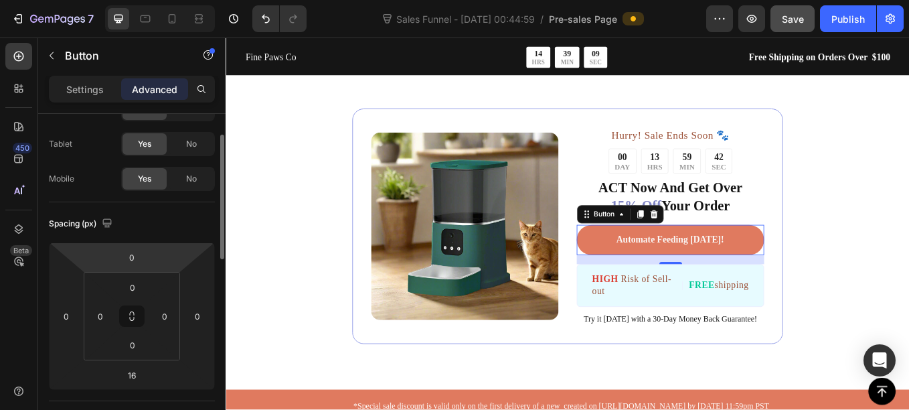
scroll to position [0, 0]
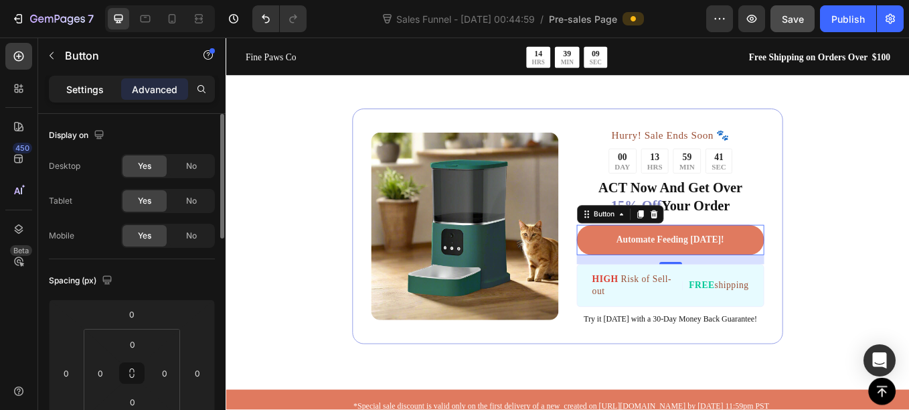
click at [88, 99] on div "Settings" at bounding box center [85, 88] width 67 height 21
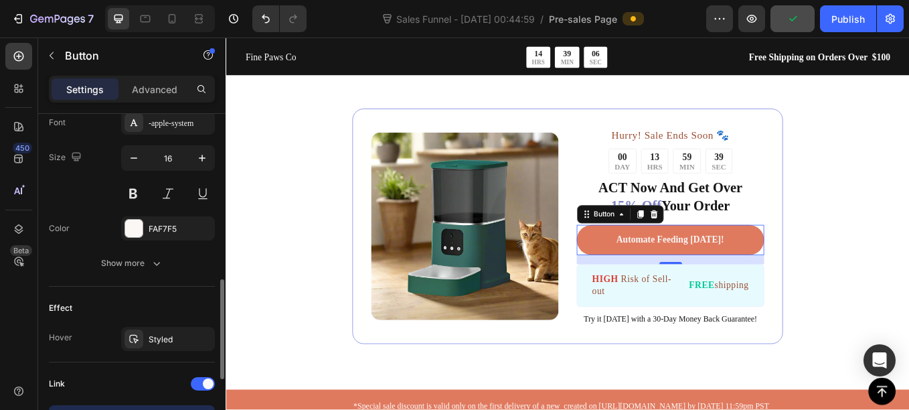
scroll to position [530, 0]
click at [150, 337] on div "Styled" at bounding box center [168, 341] width 39 height 12
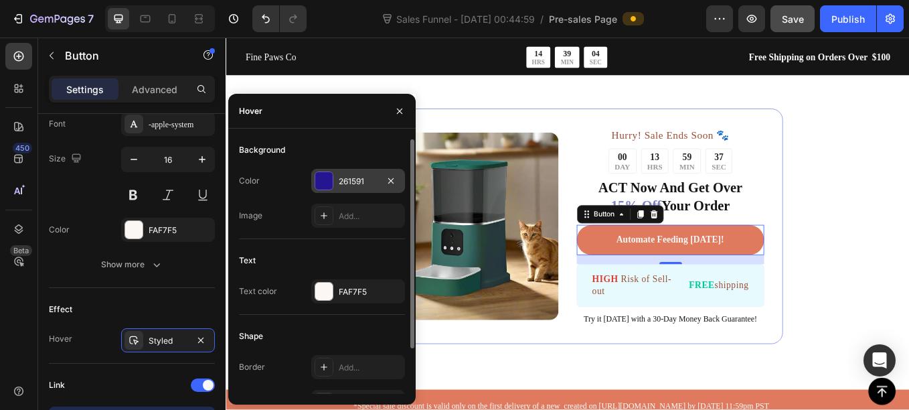
click at [339, 181] on div "261591" at bounding box center [358, 181] width 39 height 12
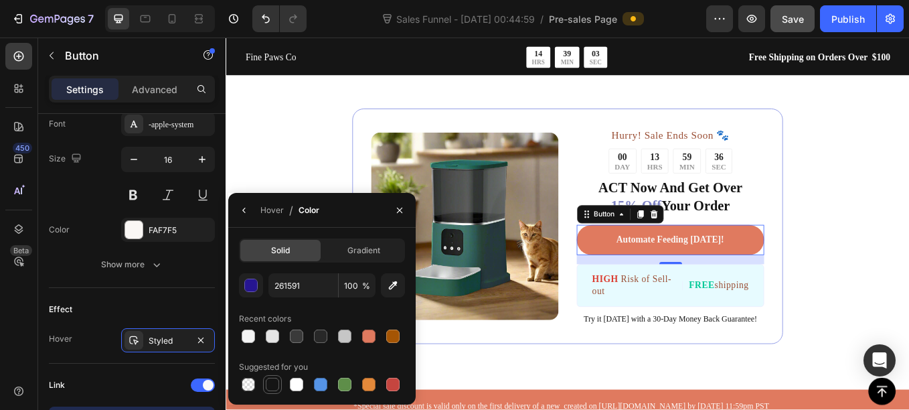
click at [273, 382] on div at bounding box center [272, 384] width 13 height 13
type input "151515"
click at [248, 216] on button "button" at bounding box center [244, 210] width 21 height 21
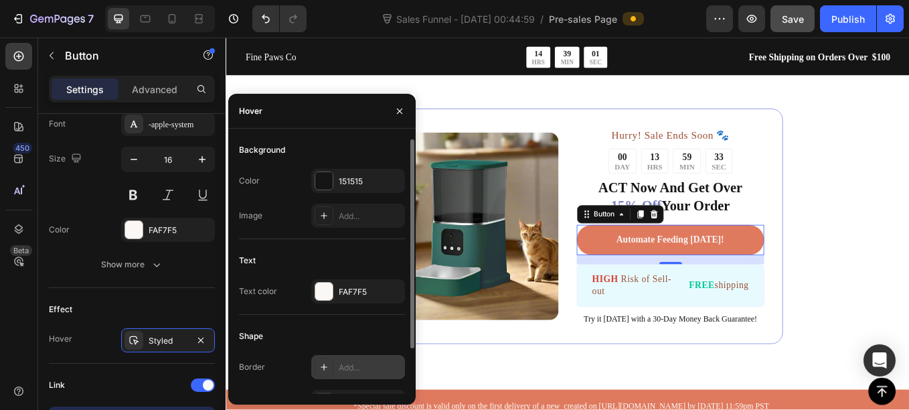
click at [318, 366] on div at bounding box center [324, 367] width 19 height 19
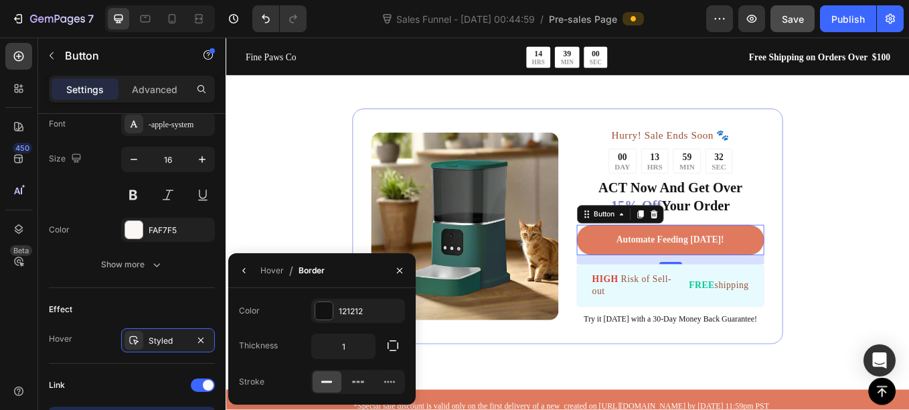
click at [322, 323] on div "Color 121212 Thickness 1 Stroke" at bounding box center [321, 346] width 187 height 95
click at [327, 313] on div at bounding box center [323, 310] width 17 height 17
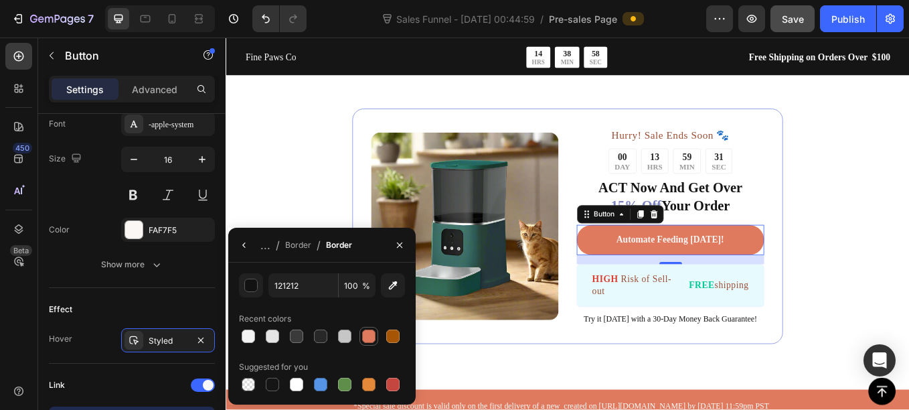
click at [370, 335] on div at bounding box center [368, 335] width 13 height 13
type input "E07A5F"
click at [400, 250] on icon "button" at bounding box center [399, 245] width 11 height 11
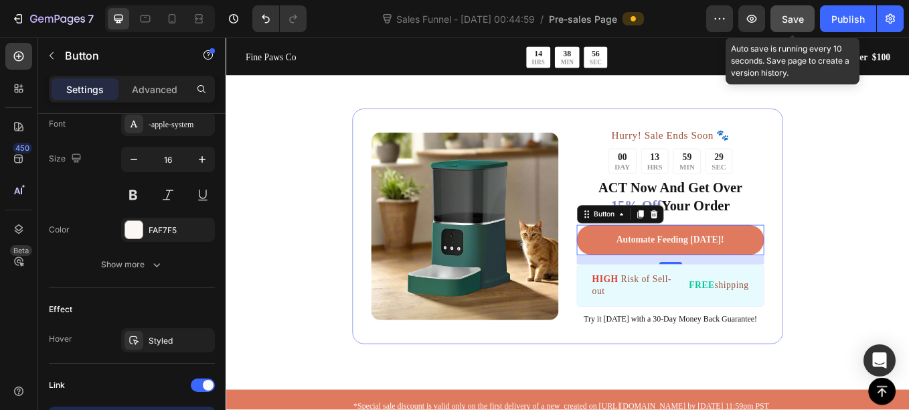
click at [802, 31] on button "Save" at bounding box center [793, 18] width 44 height 27
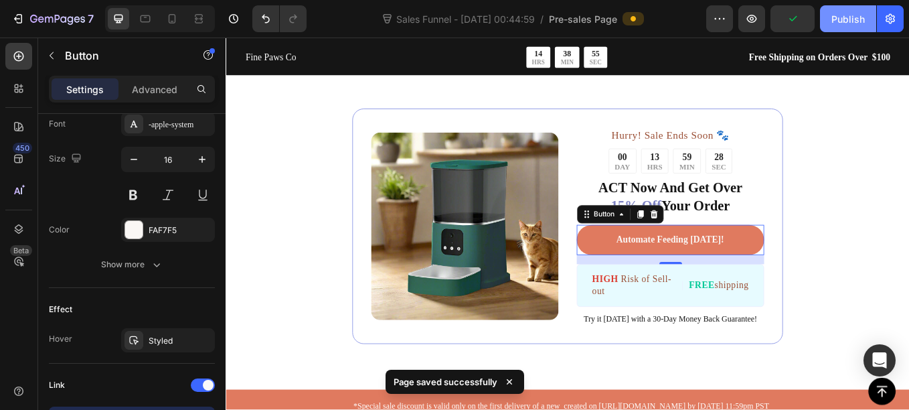
click at [838, 24] on div "Publish" at bounding box center [848, 19] width 33 height 14
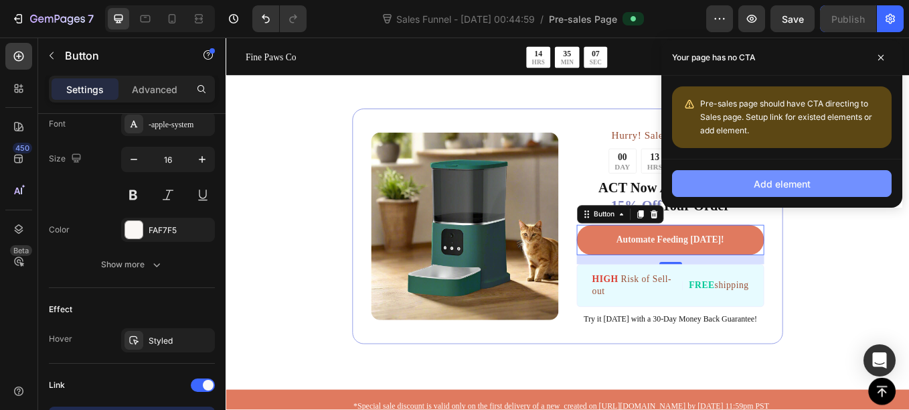
click at [755, 185] on div "Add element" at bounding box center [782, 184] width 57 height 14
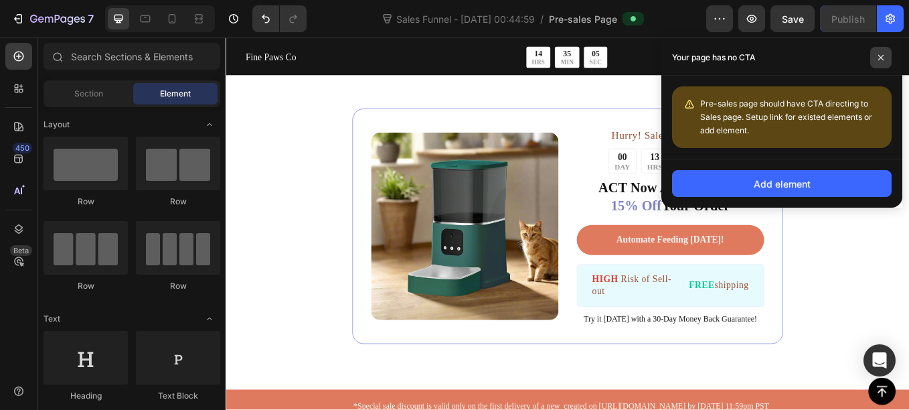
click at [882, 58] on icon at bounding box center [881, 57] width 7 height 7
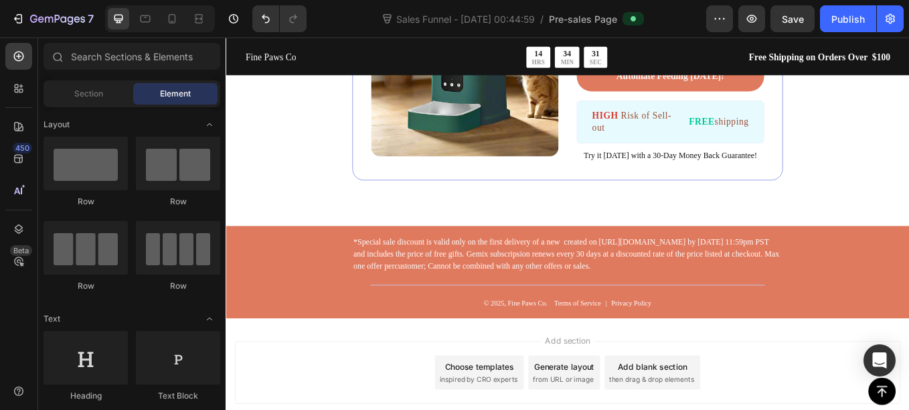
scroll to position [4730, 0]
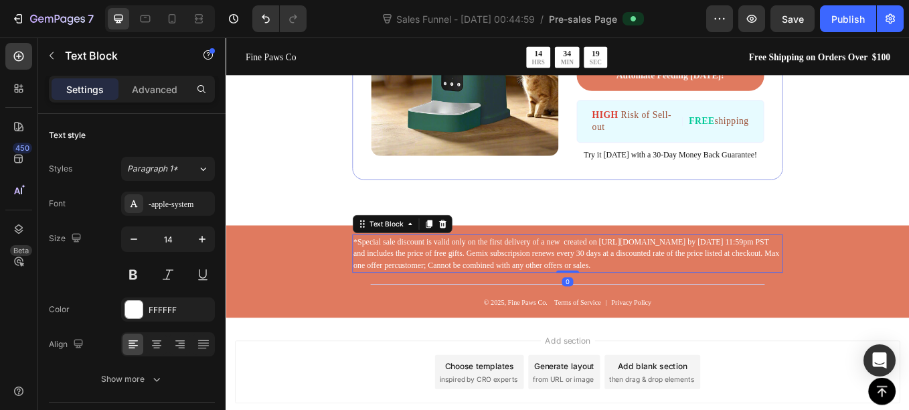
click at [443, 295] on p "*Special sale discount is valid only on the first delivery of a new created on …" at bounding box center [627, 291] width 503 height 42
click at [482, 256] on icon at bounding box center [480, 256] width 9 height 9
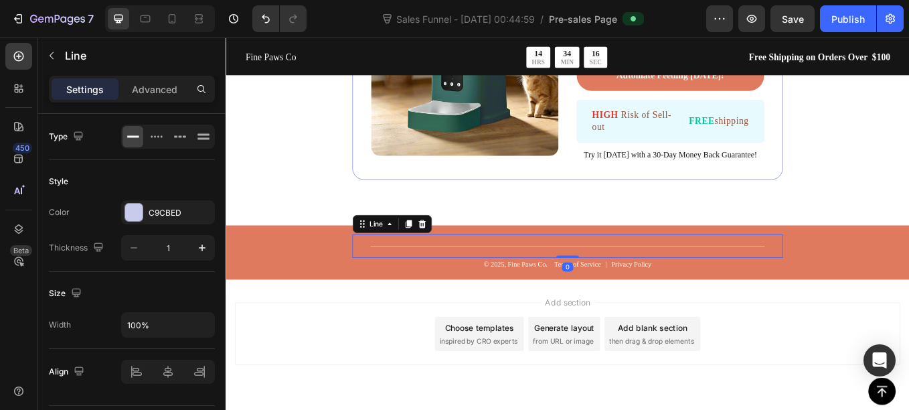
click at [460, 285] on div "Title Line 0" at bounding box center [627, 282] width 506 height 27
click at [453, 253] on icon at bounding box center [456, 256] width 11 height 11
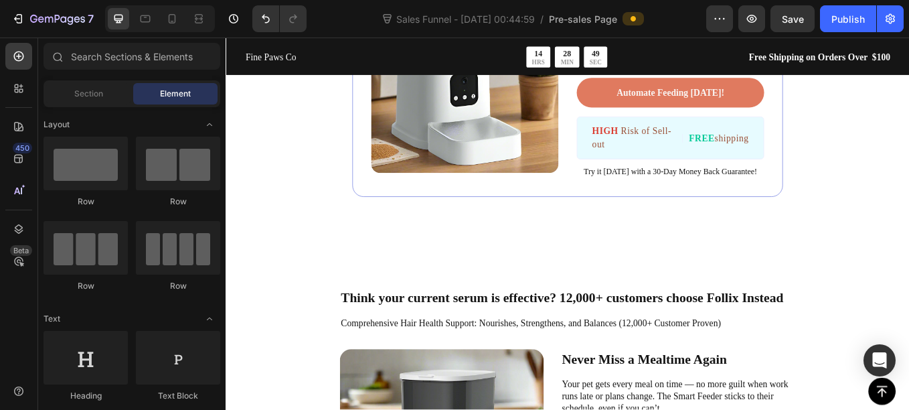
scroll to position [2464, 0]
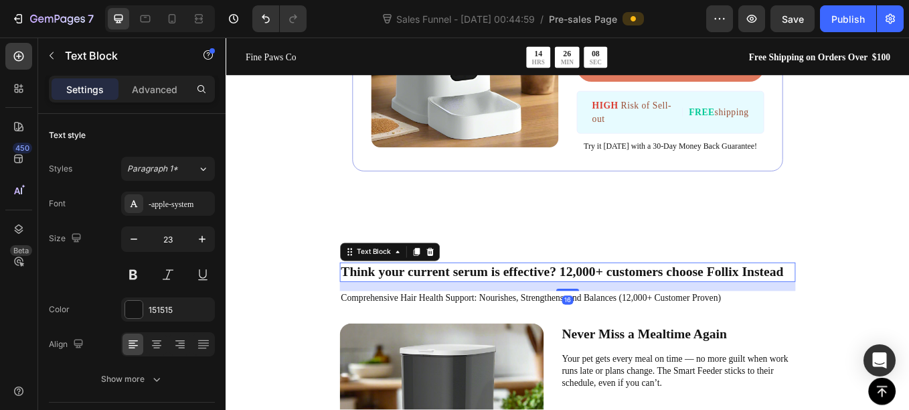
click at [495, 310] on p "Think your current serum is effective? 12,000+ customers choose Follix Instead" at bounding box center [627, 313] width 533 height 20
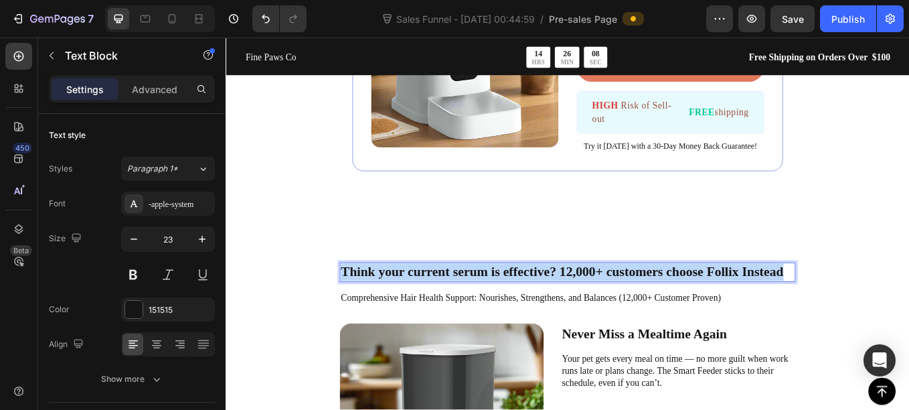
click at [495, 310] on p "Think your current serum is effective? 12,000+ customers choose Follix Instead" at bounding box center [627, 313] width 533 height 20
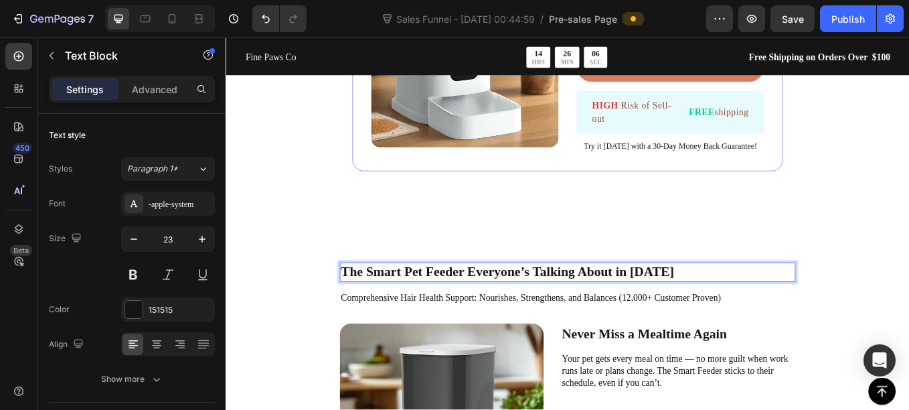
click at [453, 316] on p "The Smart Pet Feeder Everyone’s Talking About in [DATE]" at bounding box center [627, 313] width 533 height 20
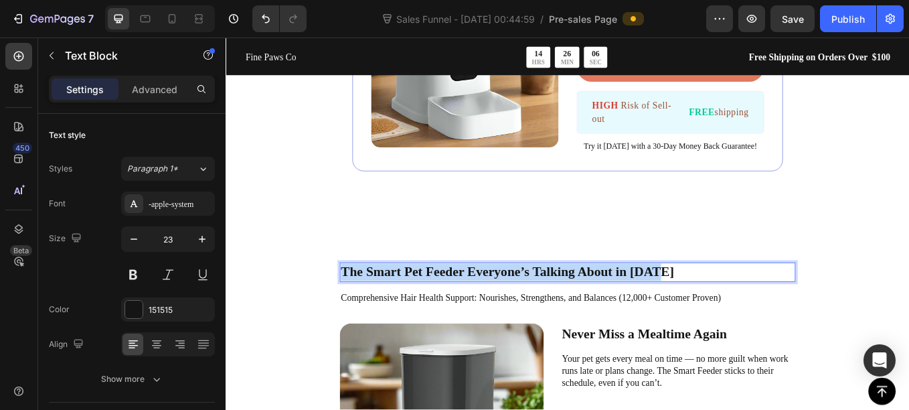
click at [453, 316] on p "The Smart Pet Feeder Everyone’s Talking About in [DATE]" at bounding box center [627, 313] width 533 height 20
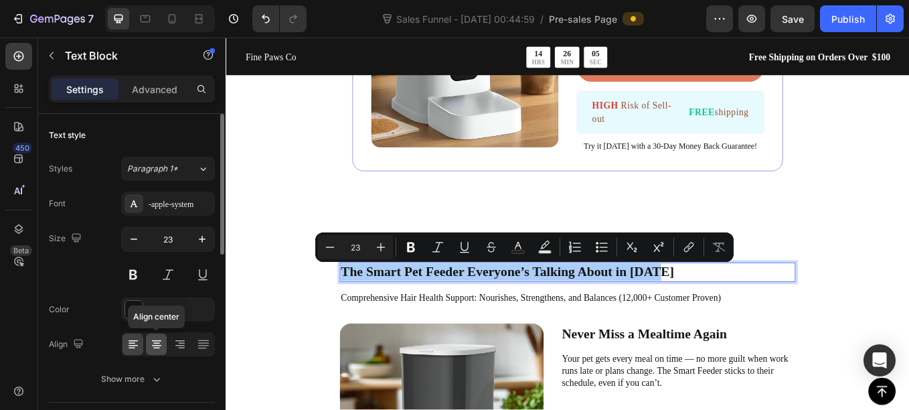
click at [161, 339] on icon at bounding box center [156, 343] width 13 height 13
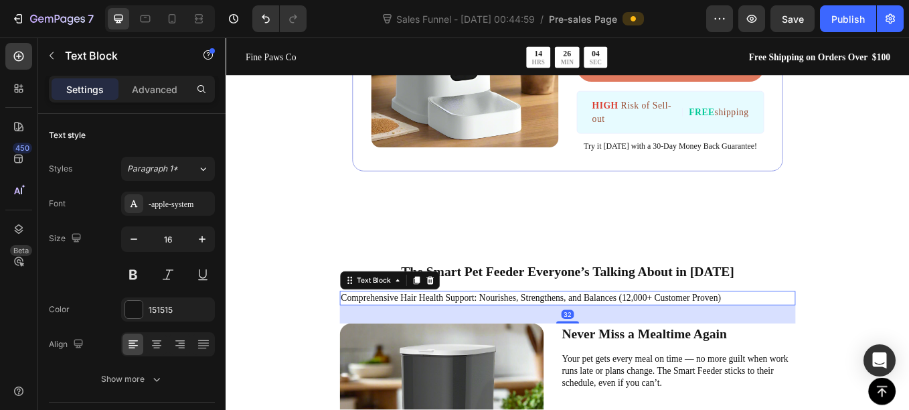
click at [399, 344] on p "Comprehensive Hair Health Support: Nourishes, Strengthens, and Balances (12,000…" at bounding box center [627, 344] width 533 height 14
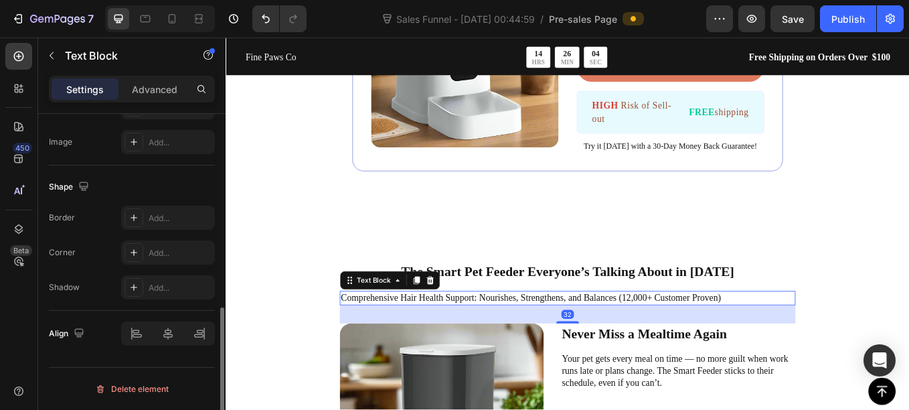
click at [399, 344] on p "Comprehensive Hair Health Support: Nourishes, Strengthens, and Balances (12,000…" at bounding box center [627, 344] width 533 height 14
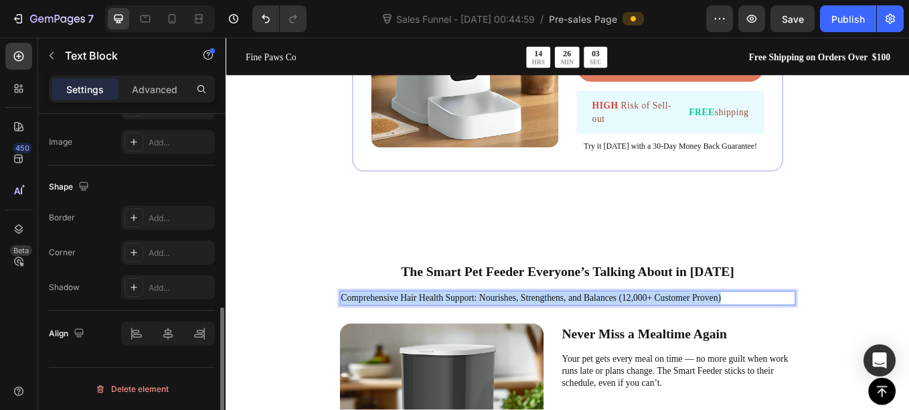
click at [399, 344] on p "Comprehensive Hair Health Support: Nourishes, Strengthens, and Balances (12,000…" at bounding box center [627, 344] width 533 height 14
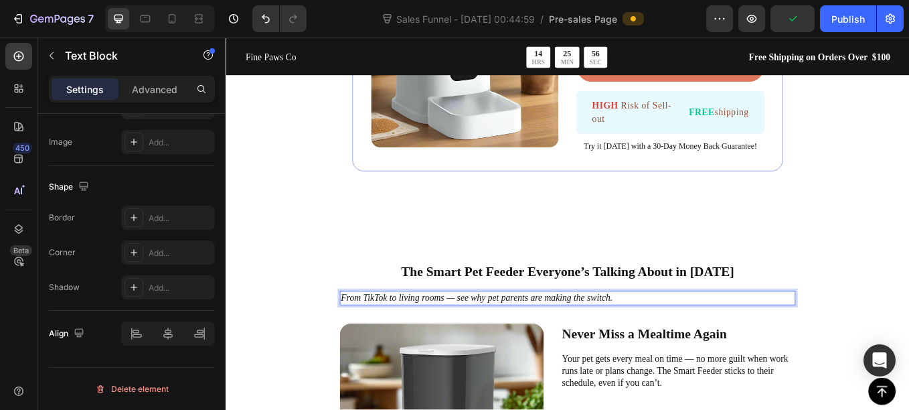
click at [415, 337] on icon "From TikTok to living rooms — see why pet parents are making the switch." at bounding box center [520, 342] width 319 height 11
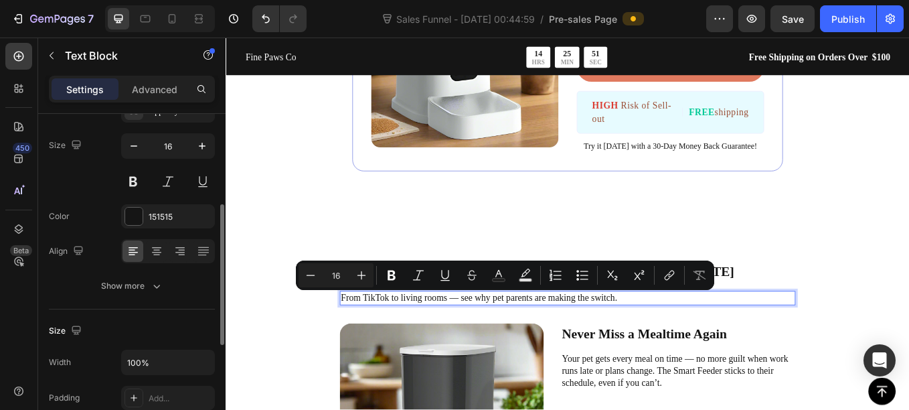
scroll to position [8, 0]
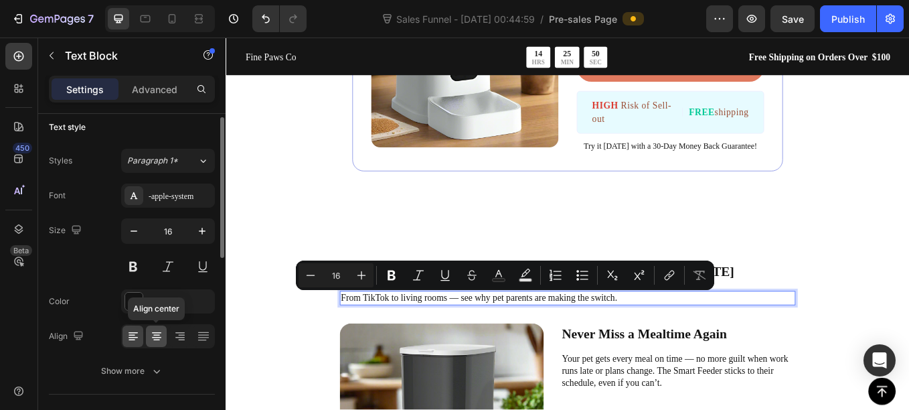
click at [154, 332] on icon at bounding box center [156, 332] width 9 height 1
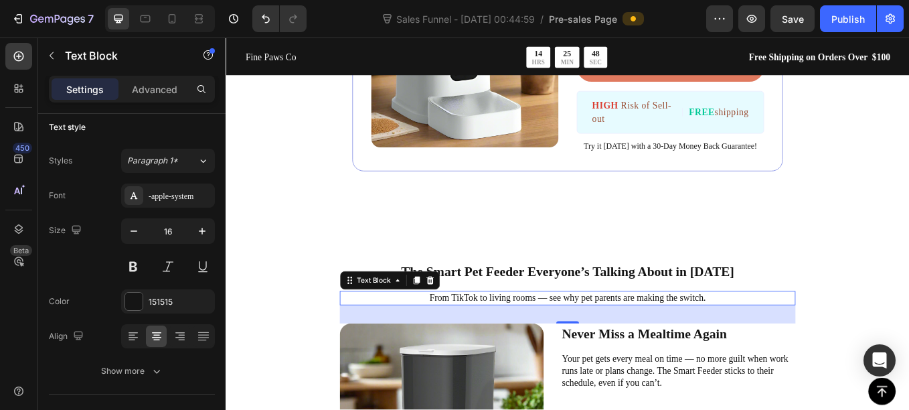
click at [584, 282] on div "Button Sticky Fine Paws Co Text Block 14 HRS 25 MIN 48 SEC Countdown Timer Row …" at bounding box center [627, 81] width 803 height 4960
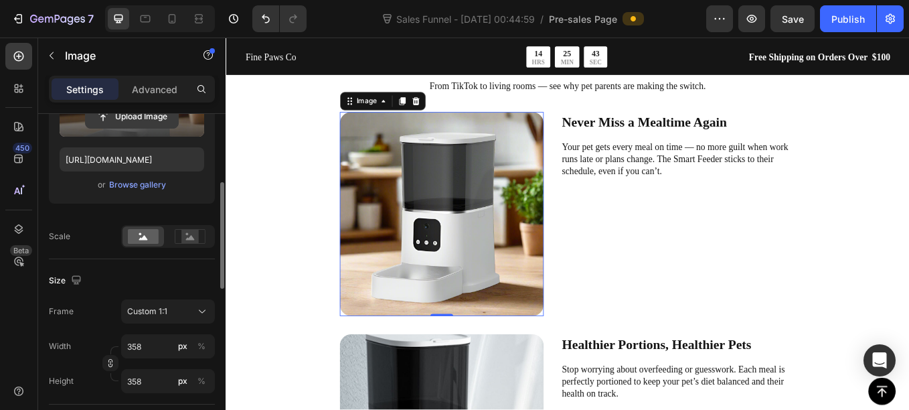
scroll to position [209, 0]
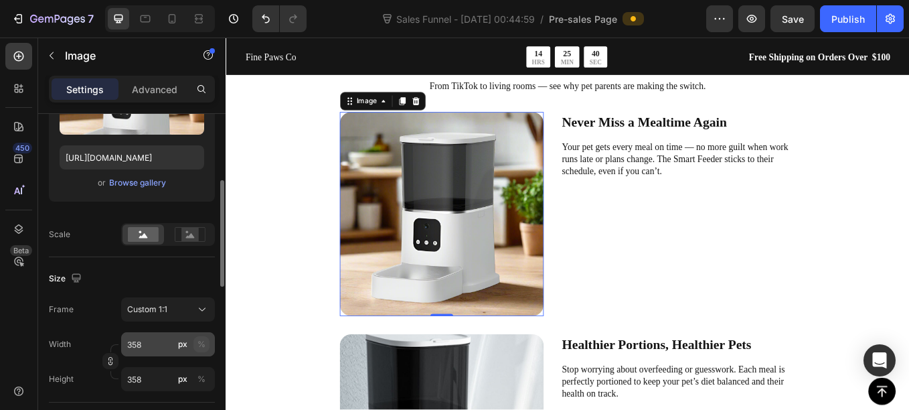
click at [197, 347] on button "%" at bounding box center [201, 344] width 16 height 16
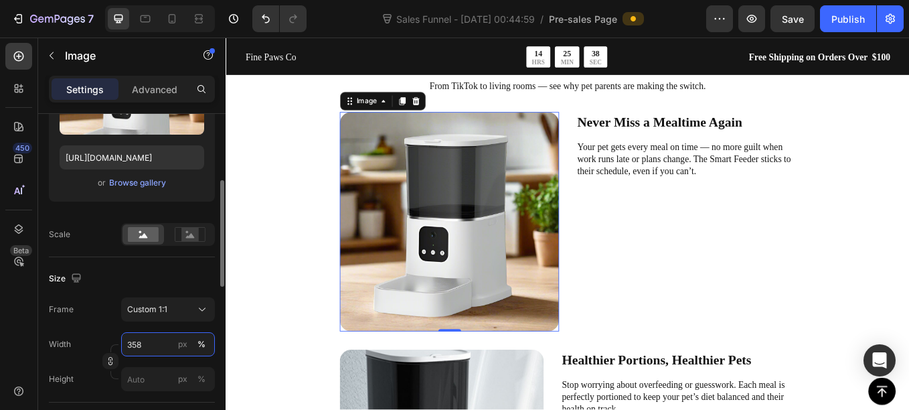
click at [150, 347] on input "358" at bounding box center [168, 344] width 94 height 24
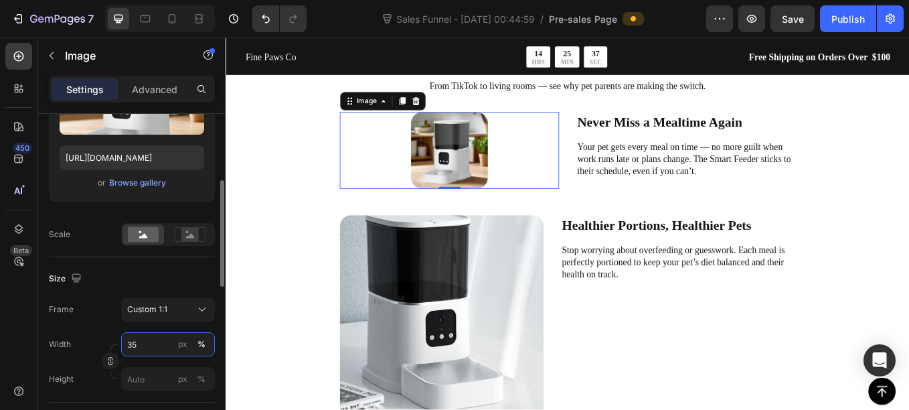
type input "3"
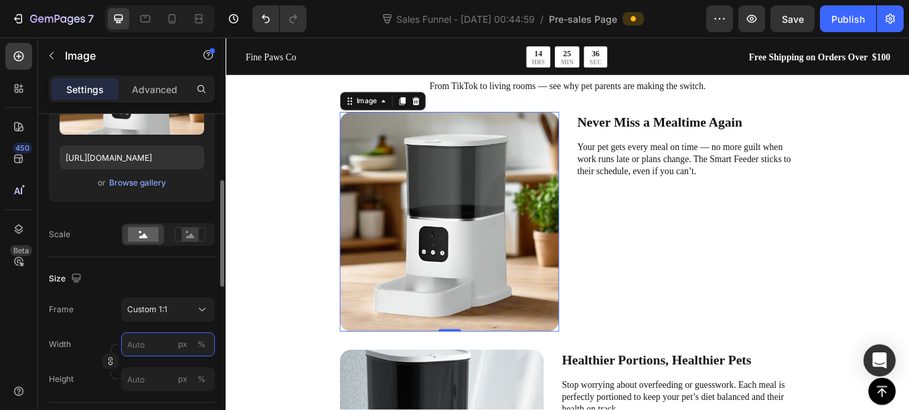
type input "7"
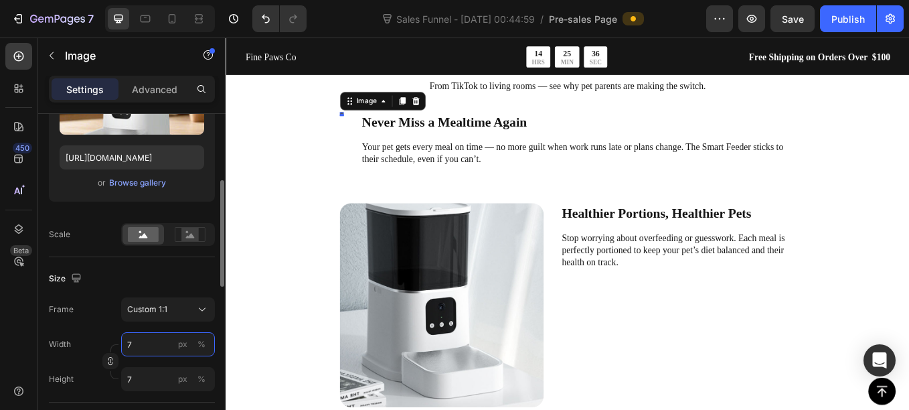
type input "79"
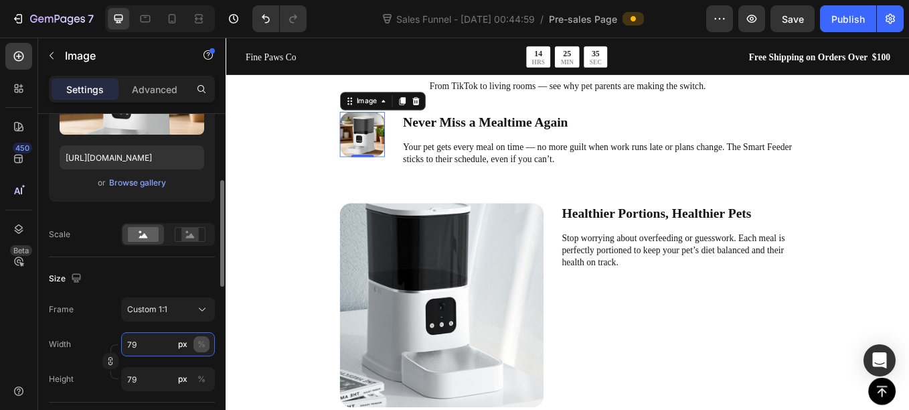
type input "79"
click at [202, 347] on div "%" at bounding box center [202, 344] width 8 height 12
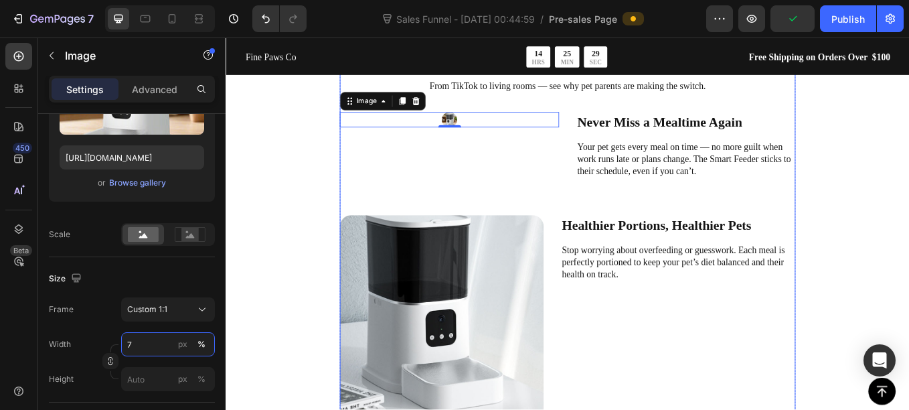
type input "70"
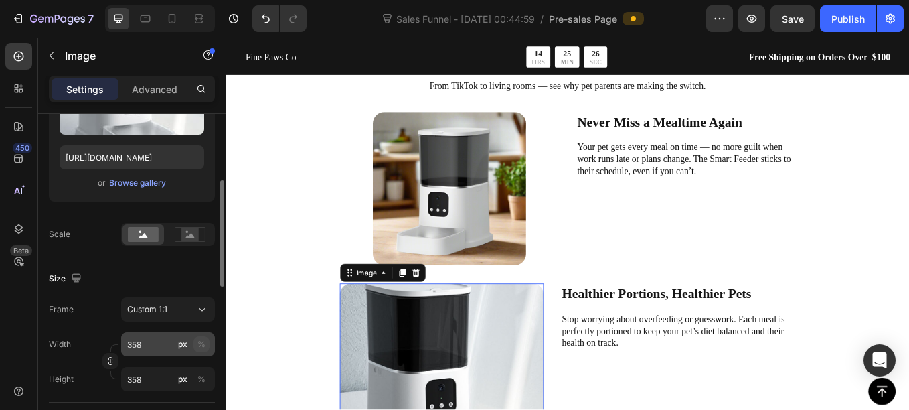
click at [203, 341] on div "%" at bounding box center [202, 344] width 8 height 12
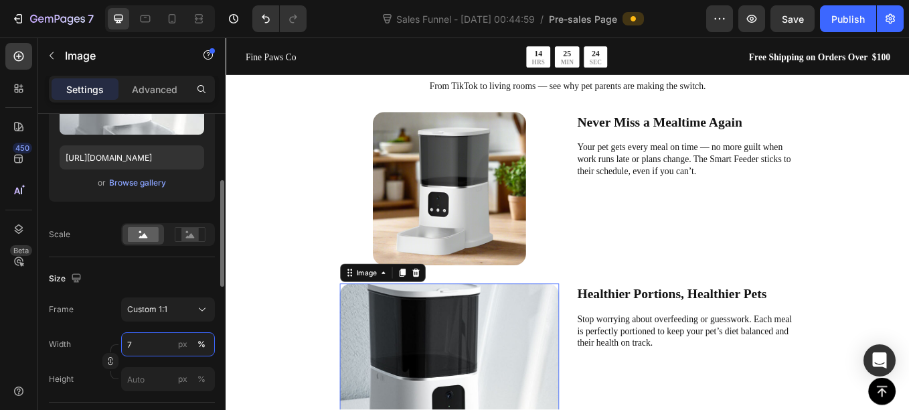
type input "70"
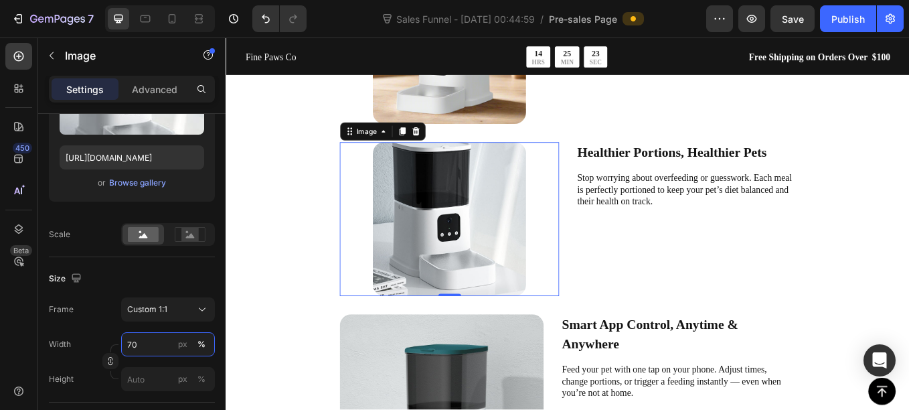
scroll to position [2880, 0]
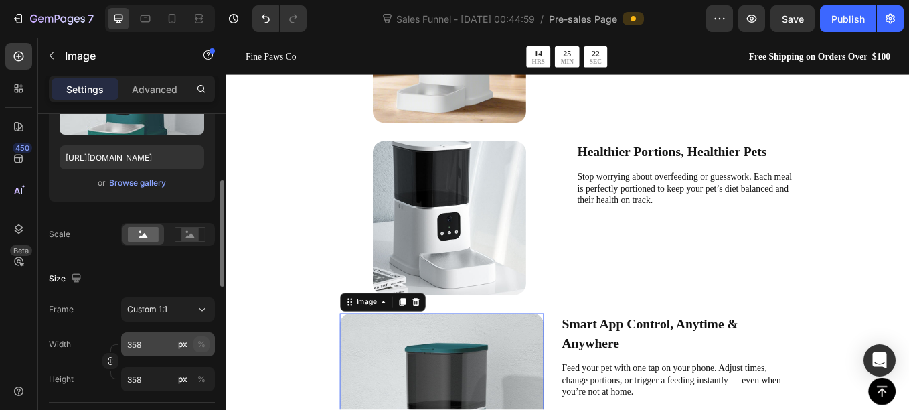
click at [206, 343] on button "%" at bounding box center [201, 344] width 16 height 16
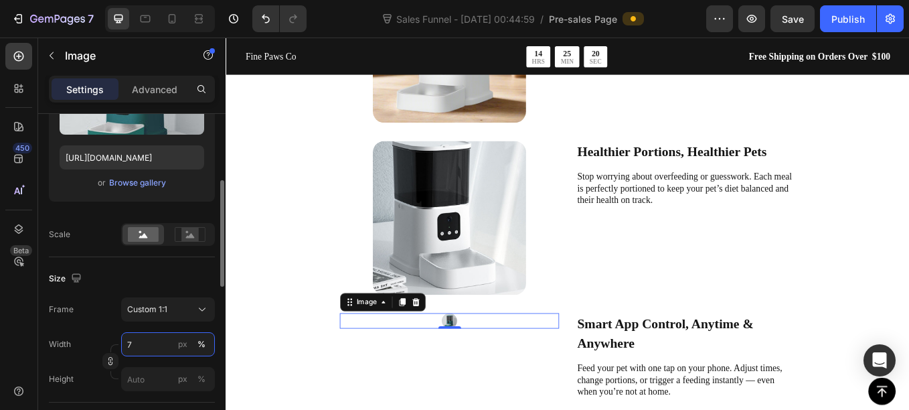
click at [160, 339] on input "7" at bounding box center [168, 344] width 94 height 24
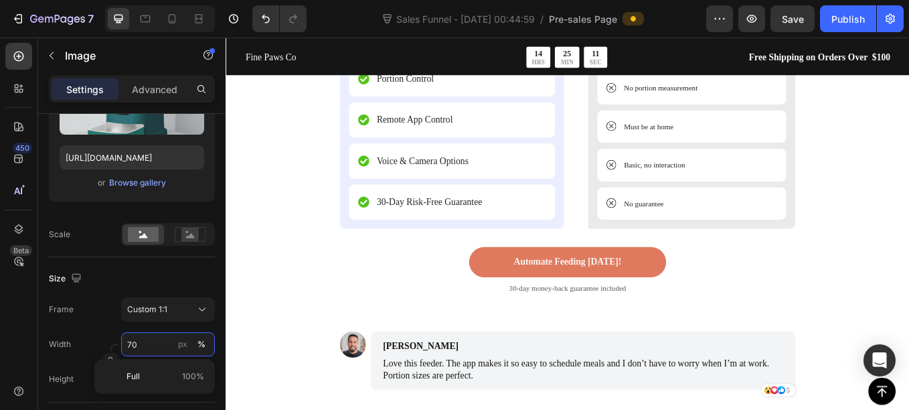
scroll to position [3632, 0]
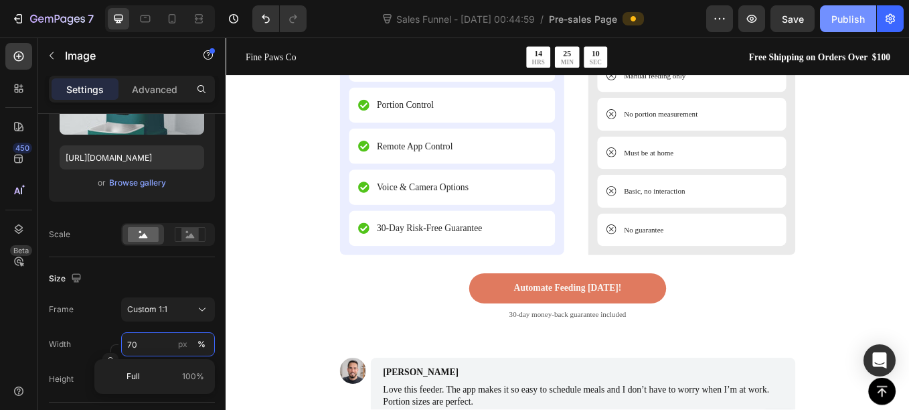
type input "70"
click at [841, 21] on div "Publish" at bounding box center [848, 19] width 33 height 14
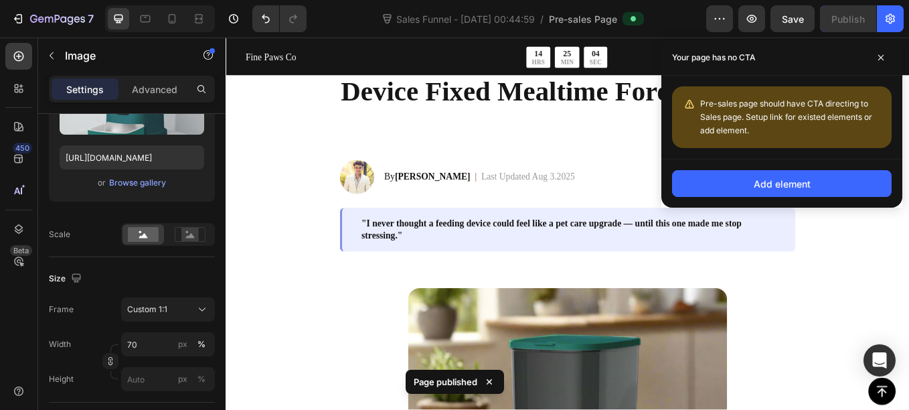
scroll to position [0, 0]
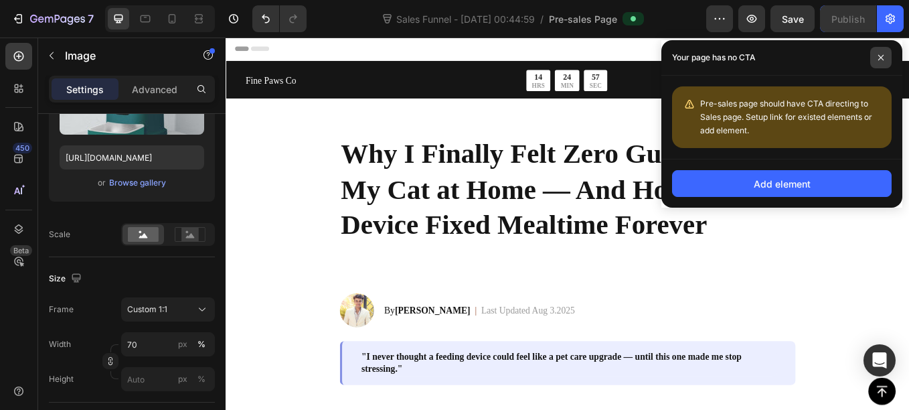
click at [879, 56] on icon at bounding box center [881, 57] width 7 height 7
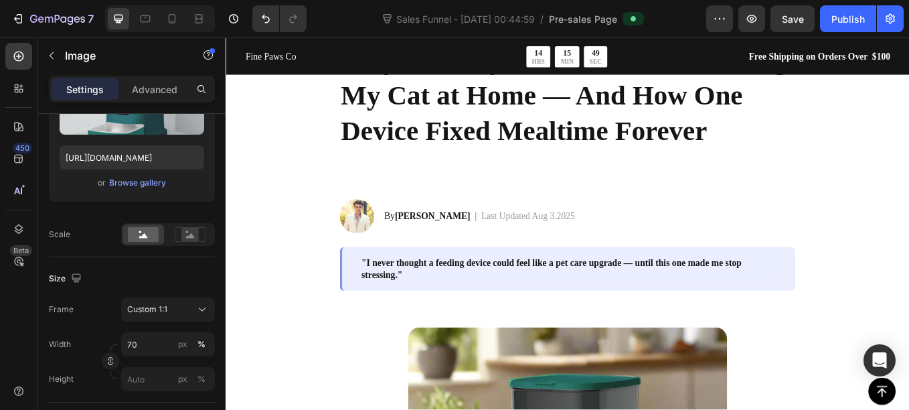
scroll to position [43, 0]
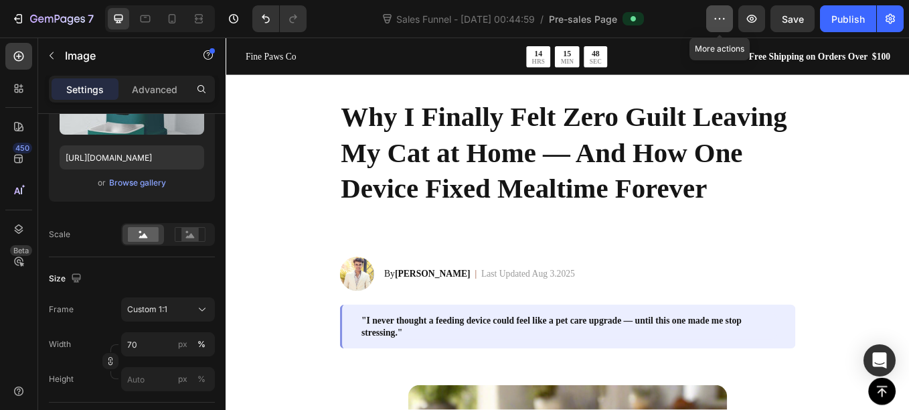
click at [722, 27] on button "button" at bounding box center [719, 18] width 27 height 27
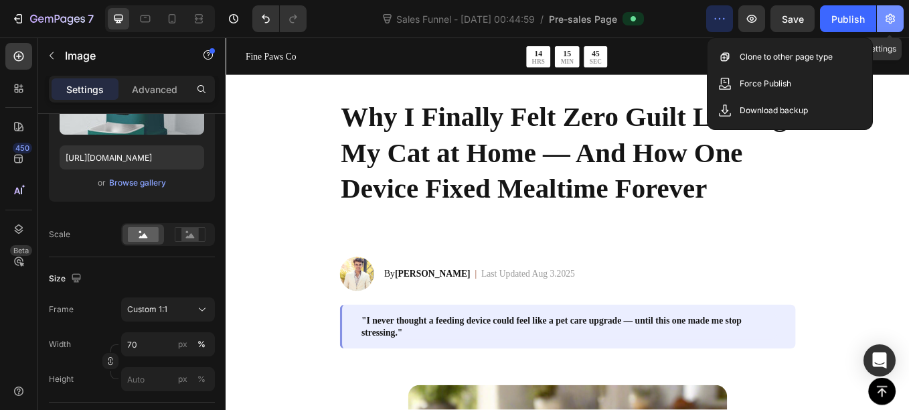
click at [890, 22] on icon "button" at bounding box center [890, 18] width 13 height 13
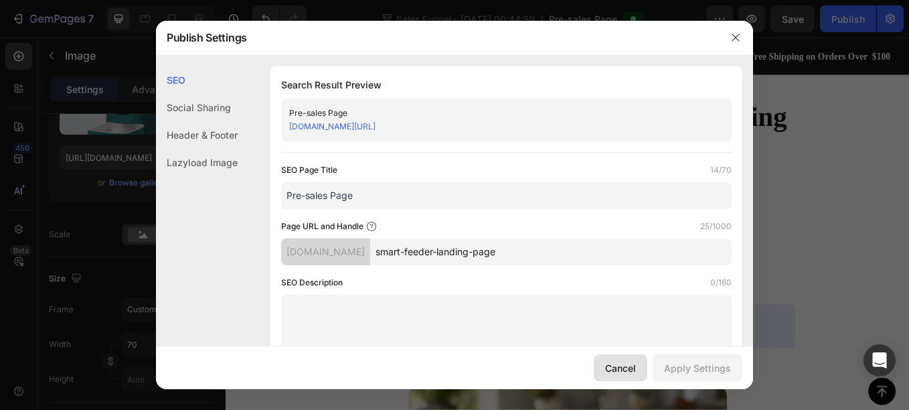
click at [629, 370] on div "Cancel" at bounding box center [620, 368] width 31 height 14
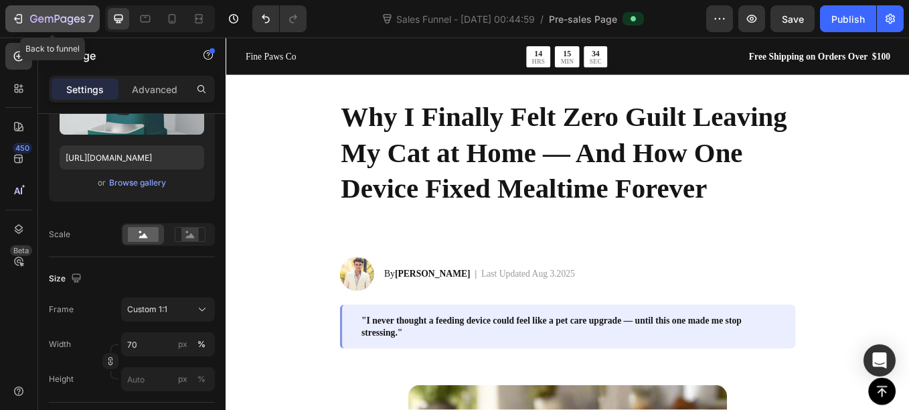
click at [16, 15] on icon "button" at bounding box center [17, 18] width 13 height 13
